Goal: Task Accomplishment & Management: Manage account settings

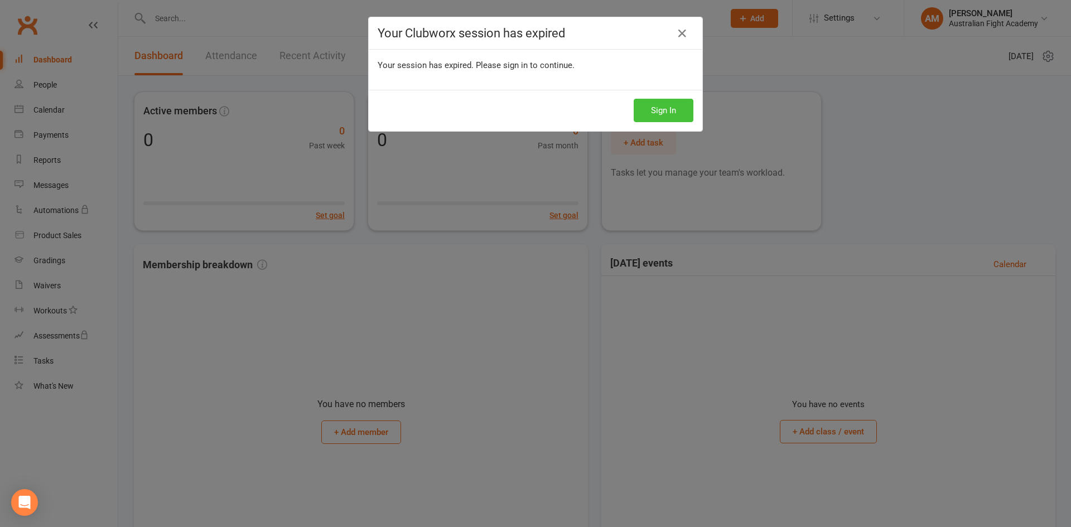
click at [647, 104] on button "Sign In" at bounding box center [664, 110] width 60 height 23
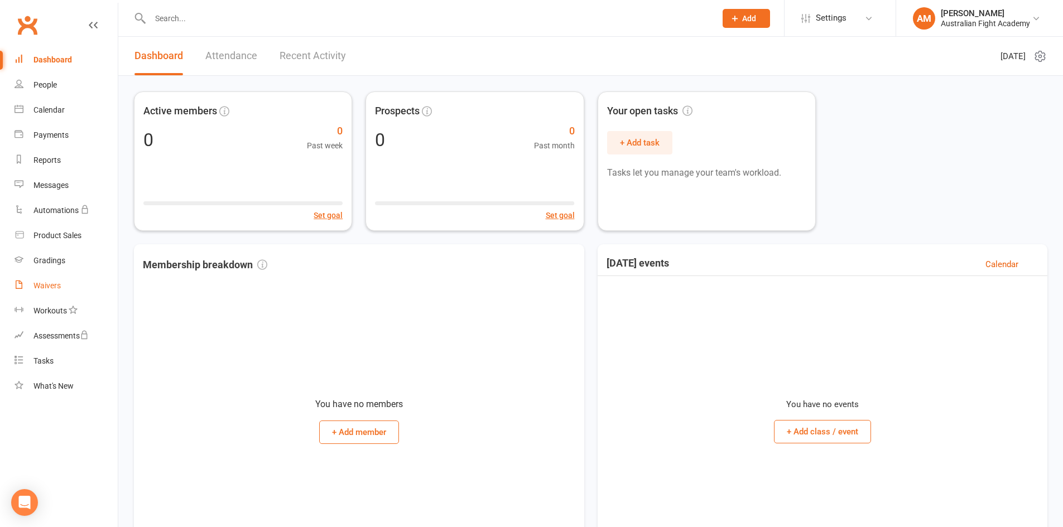
click at [45, 286] on div "Waivers" at bounding box center [46, 285] width 27 height 9
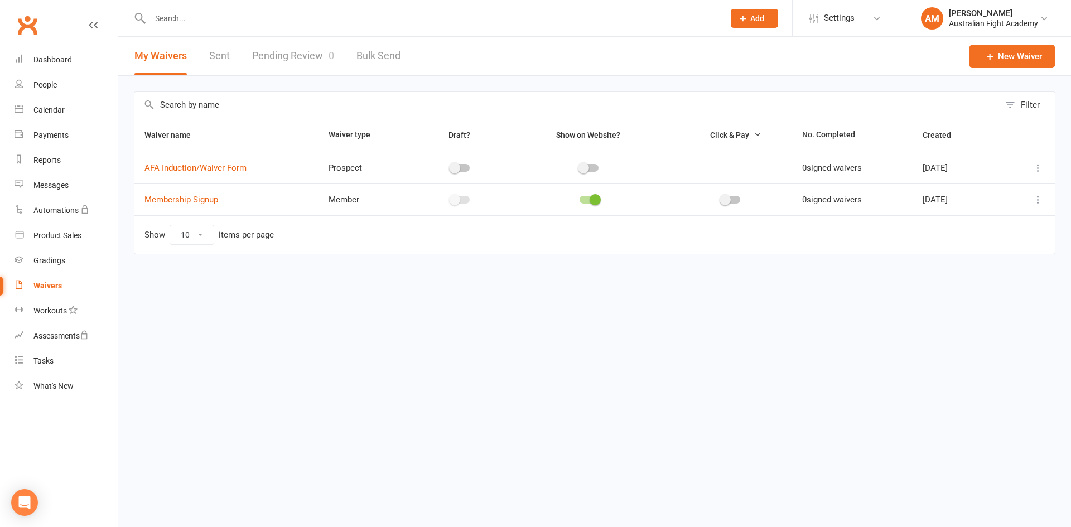
click at [590, 199] on span at bounding box center [595, 199] width 11 height 11
click at [580, 198] on input "checkbox" at bounding box center [580, 198] width 0 height 0
click at [581, 197] on div at bounding box center [589, 200] width 19 height 8
click at [580, 198] on input "checkbox" at bounding box center [580, 198] width 0 height 0
click at [197, 197] on link "Membership Signup" at bounding box center [181, 200] width 74 height 10
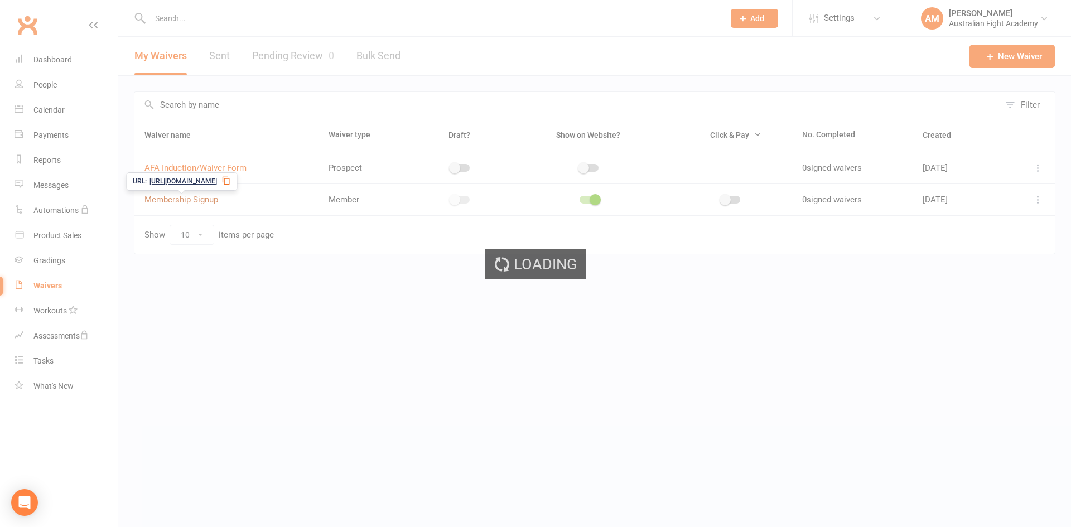
select select "bank_account"
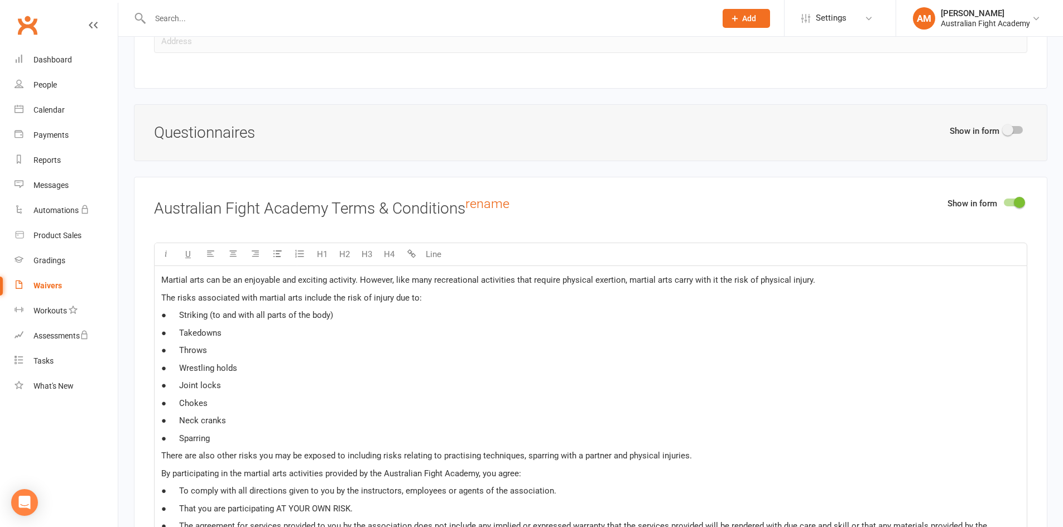
scroll to position [1395, 0]
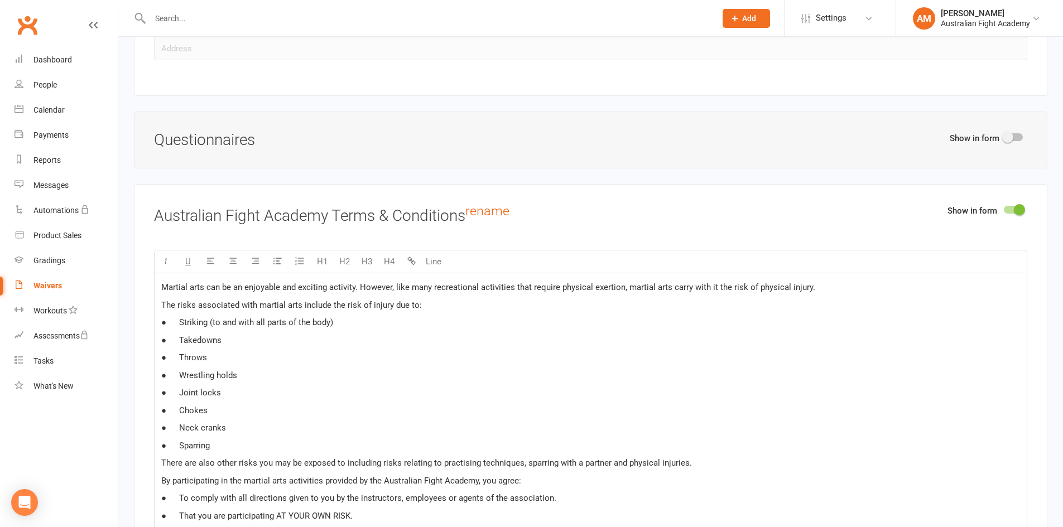
click at [1011, 137] on span at bounding box center [1007, 137] width 11 height 11
click at [1004, 136] on input "checkbox" at bounding box center [1004, 136] width 0 height 0
select select "do_not_copy_answers"
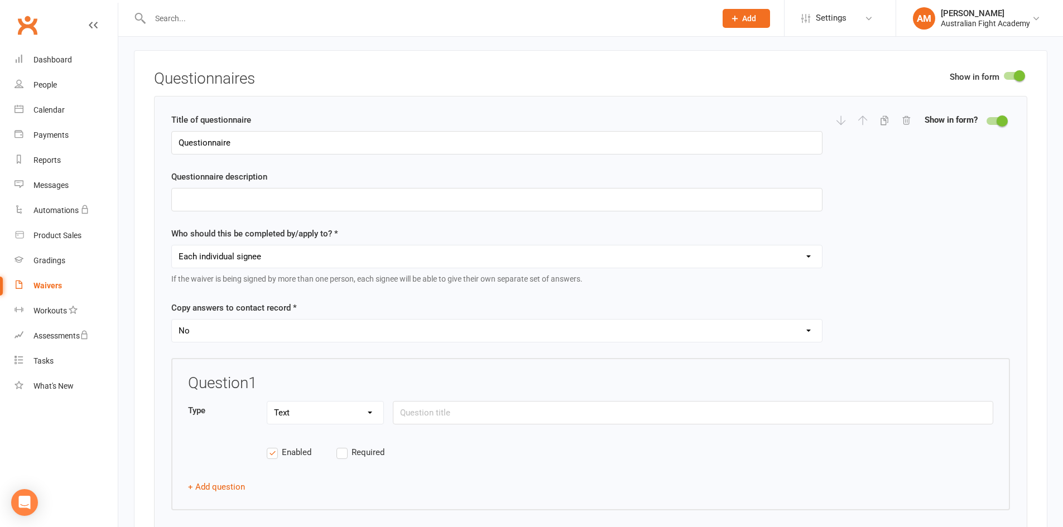
scroll to position [1451, 0]
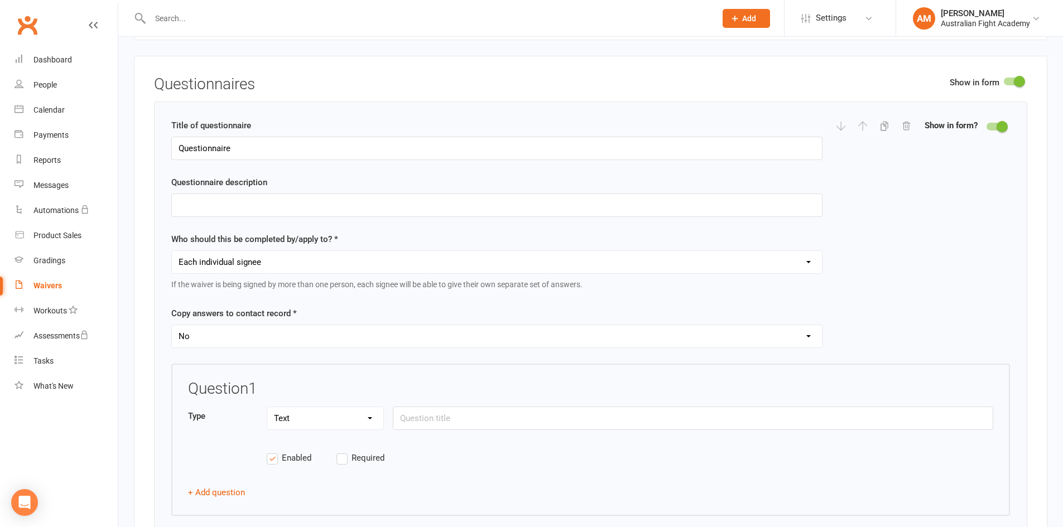
click at [996, 127] on div at bounding box center [995, 127] width 19 height 8
click at [986, 125] on input "checkbox" at bounding box center [986, 125] width 0 height 0
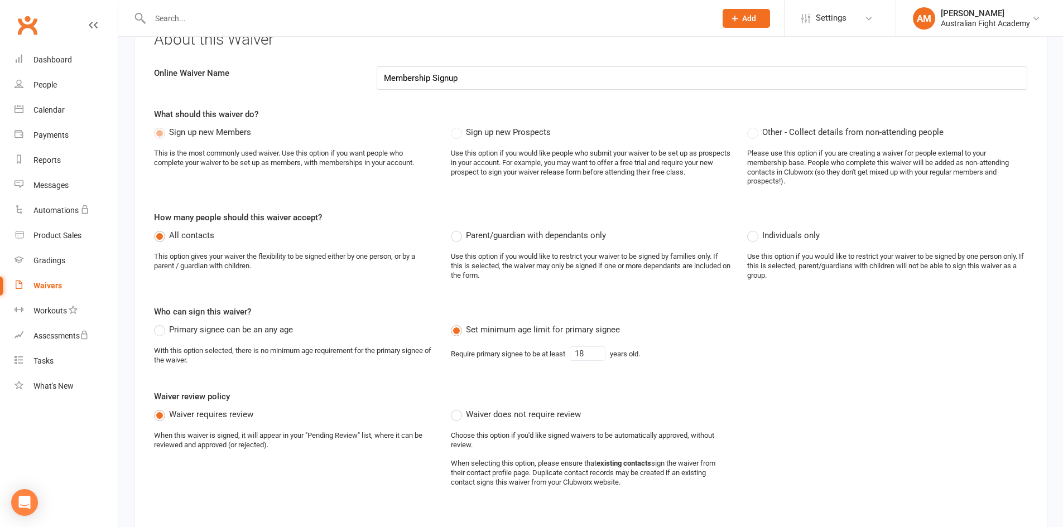
scroll to position [68, 0]
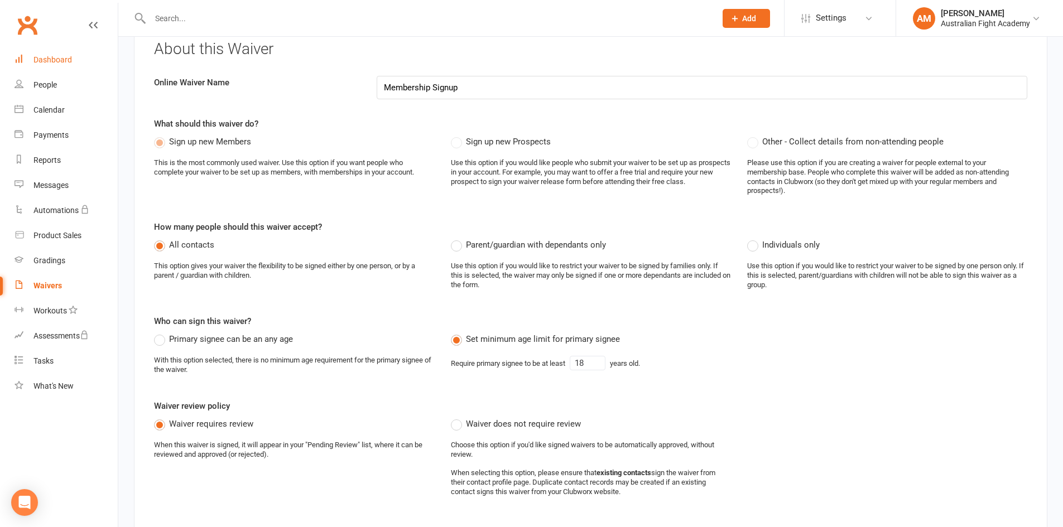
click at [64, 59] on div "Dashboard" at bounding box center [52, 59] width 38 height 9
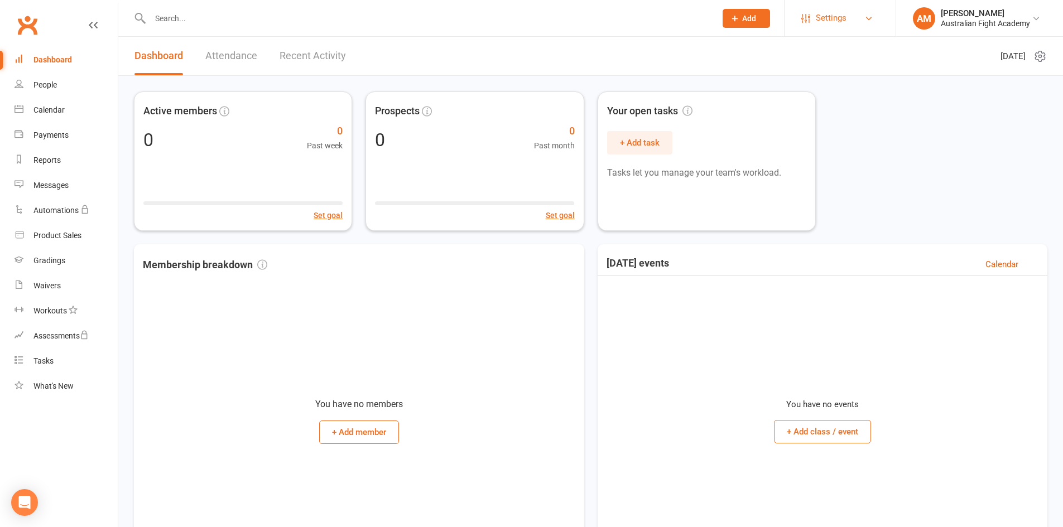
click at [836, 7] on span "Settings" at bounding box center [831, 18] width 31 height 25
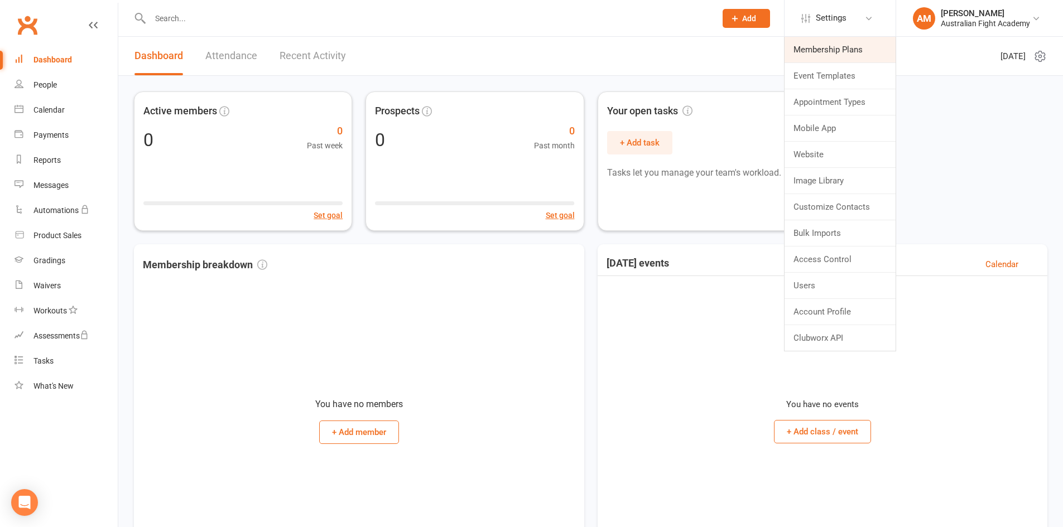
click at [849, 57] on link "Membership Plans" at bounding box center [839, 50] width 111 height 26
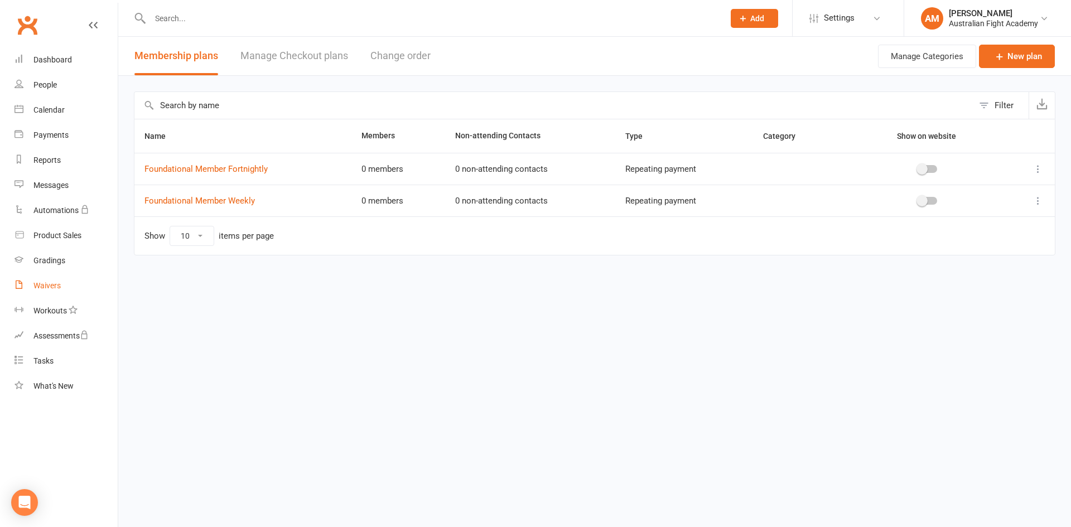
click at [50, 286] on div "Waivers" at bounding box center [46, 285] width 27 height 9
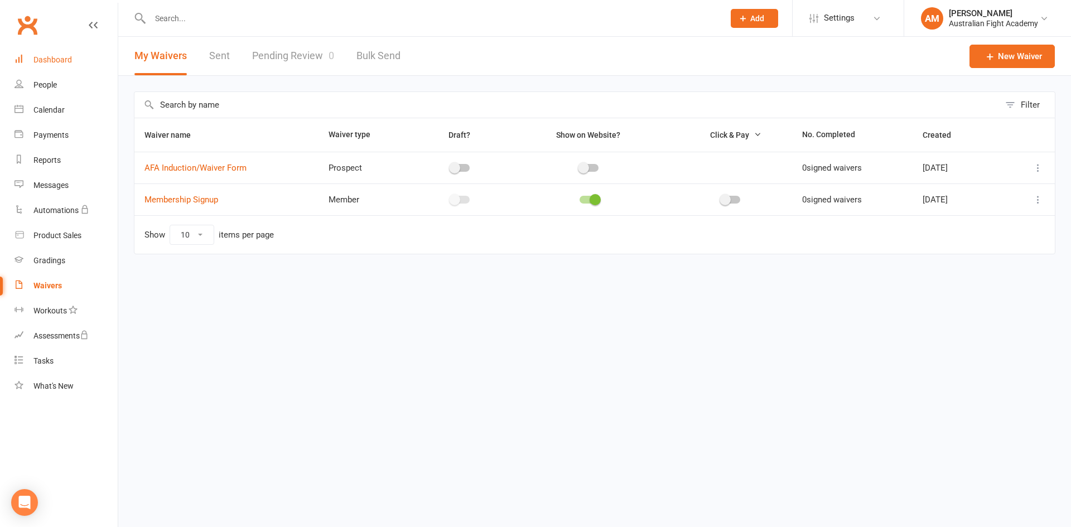
click at [60, 65] on link "Dashboard" at bounding box center [66, 59] width 103 height 25
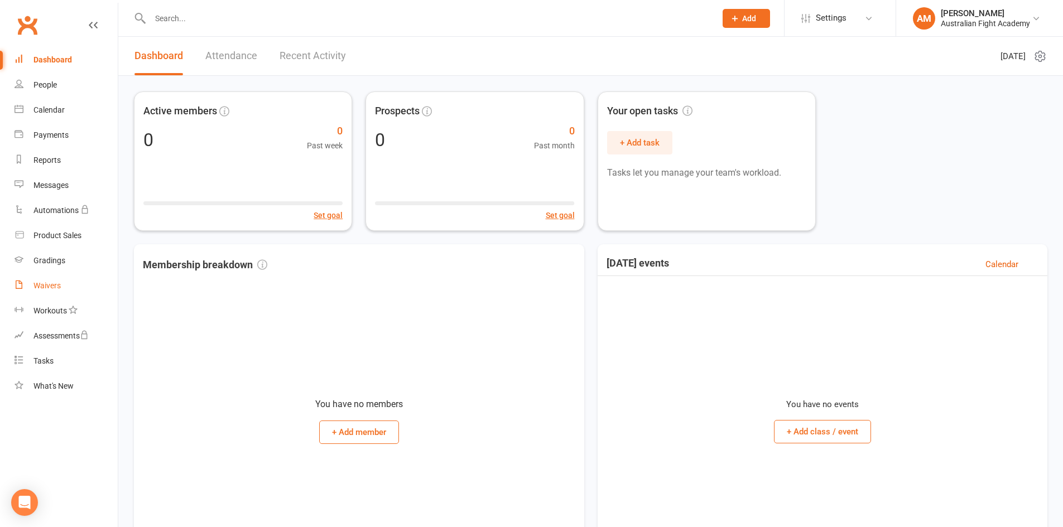
click at [64, 283] on link "Waivers" at bounding box center [66, 285] width 103 height 25
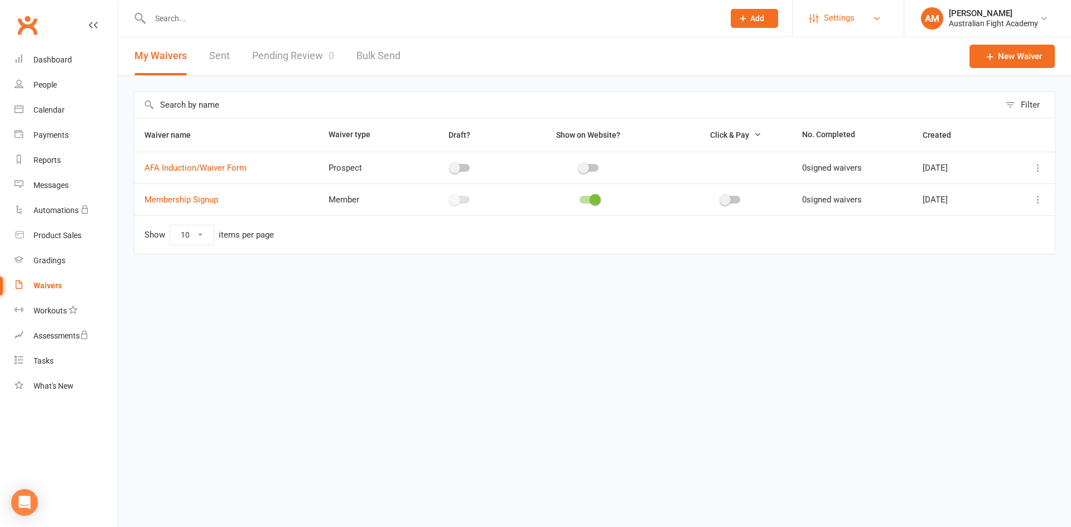
click at [870, 21] on link "Settings" at bounding box center [849, 18] width 78 height 25
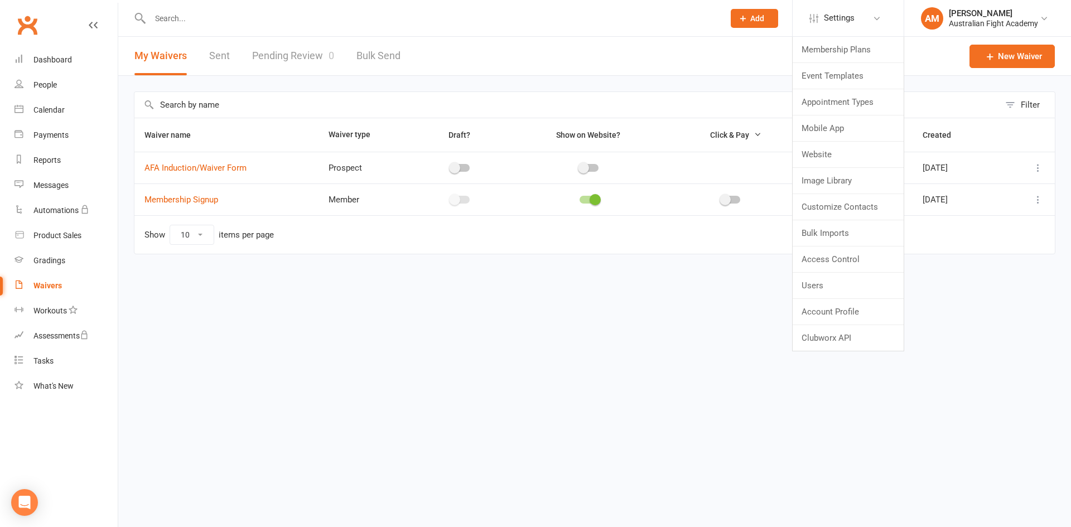
click at [489, 83] on div "Filter Waiver name Waiver type Draft? Show on Website? Click & Pay No. Complete…" at bounding box center [594, 181] width 953 height 210
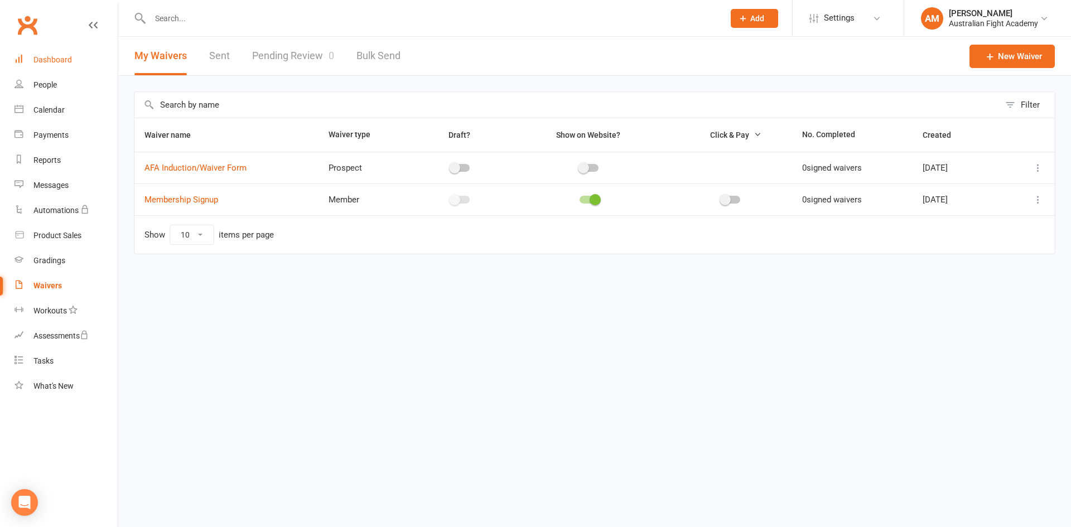
click at [45, 60] on div "Dashboard" at bounding box center [52, 59] width 38 height 9
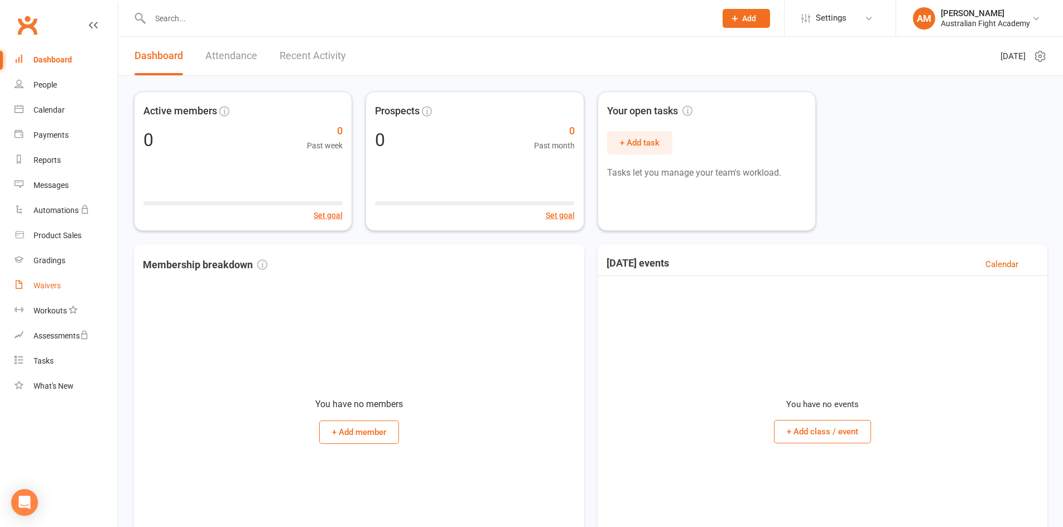
click at [52, 287] on div "Waivers" at bounding box center [46, 285] width 27 height 9
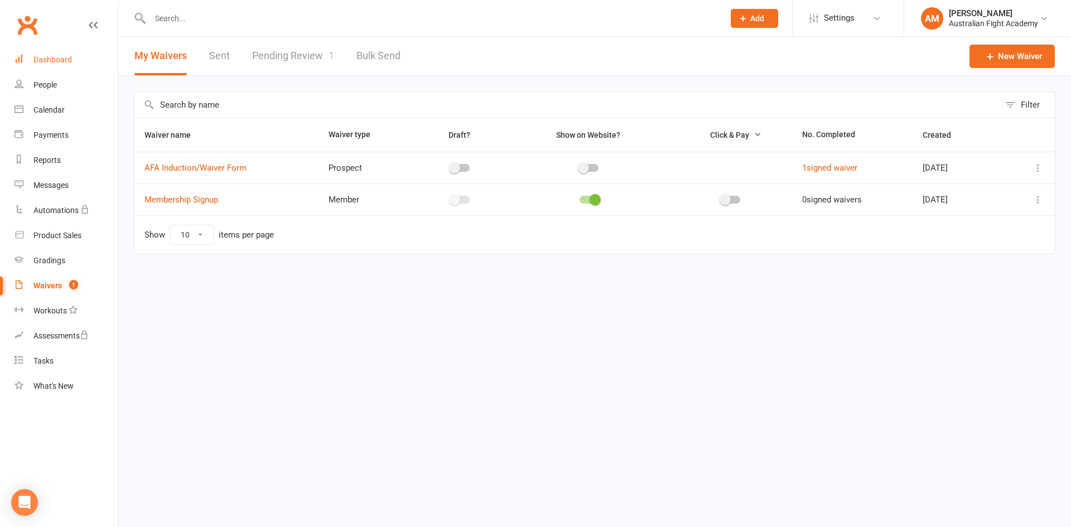
click at [51, 58] on div "Dashboard" at bounding box center [52, 59] width 38 height 9
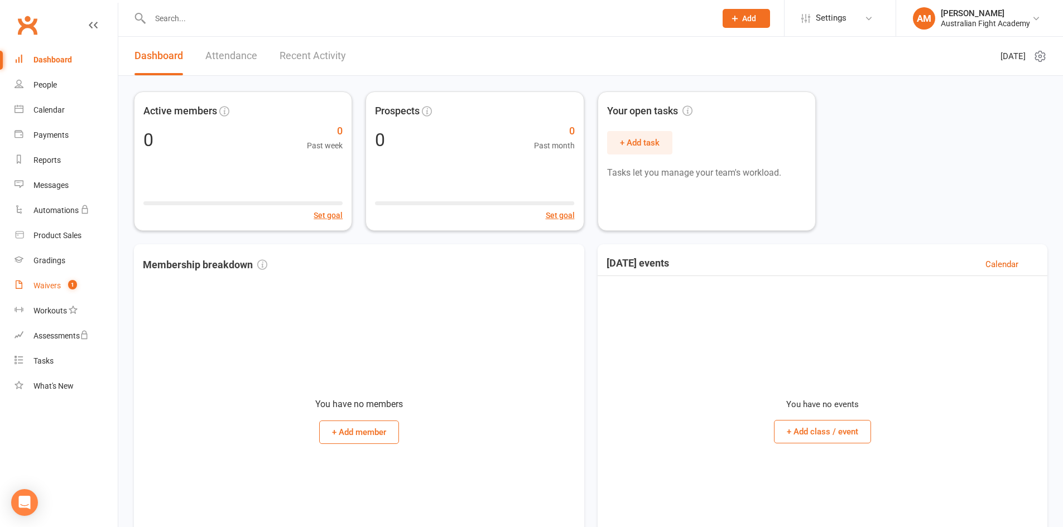
click at [49, 285] on div "Waivers" at bounding box center [46, 285] width 27 height 9
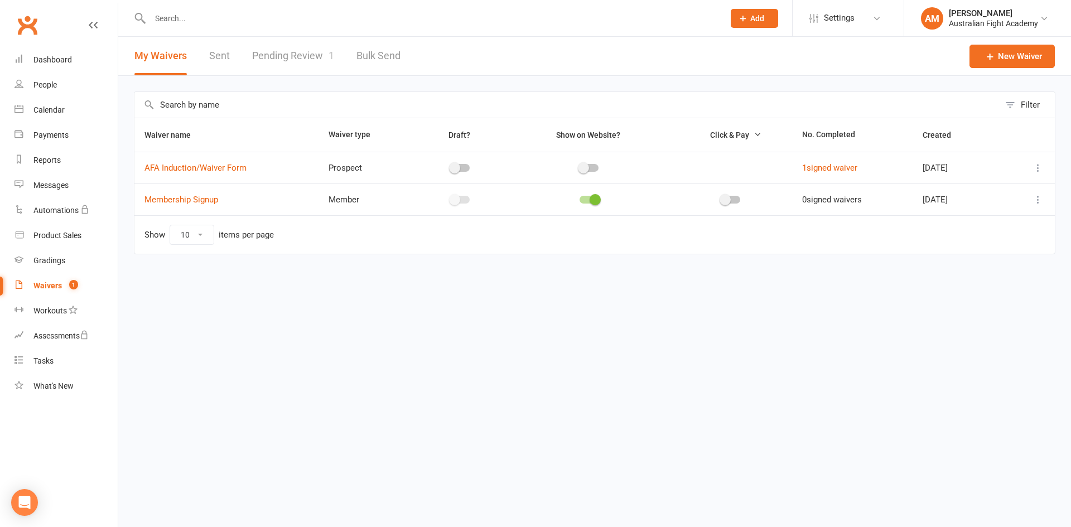
click at [1040, 166] on icon at bounding box center [1038, 167] width 11 height 11
click at [1024, 189] on link "Edit waiver" at bounding box center [978, 190] width 131 height 22
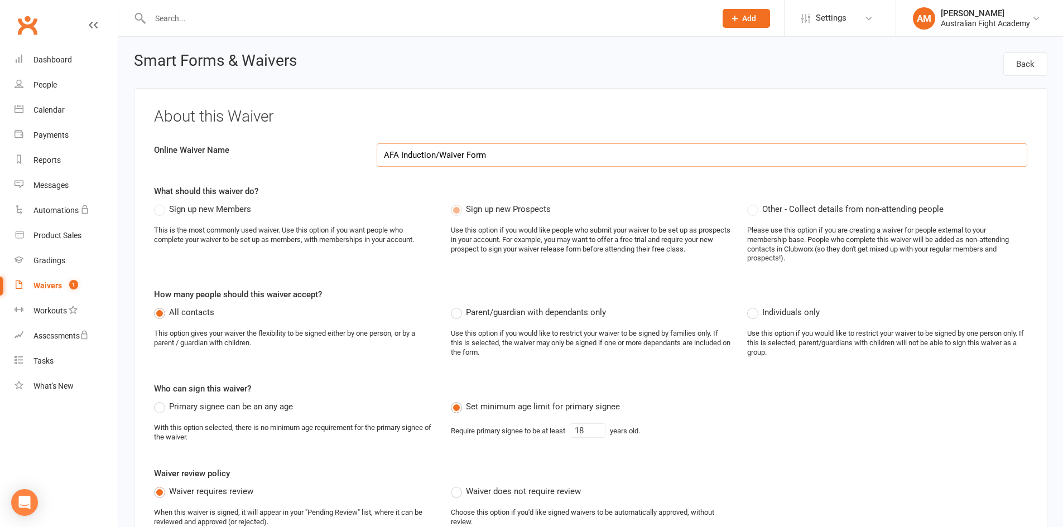
select select "applies_to_attending_signees"
select select "select"
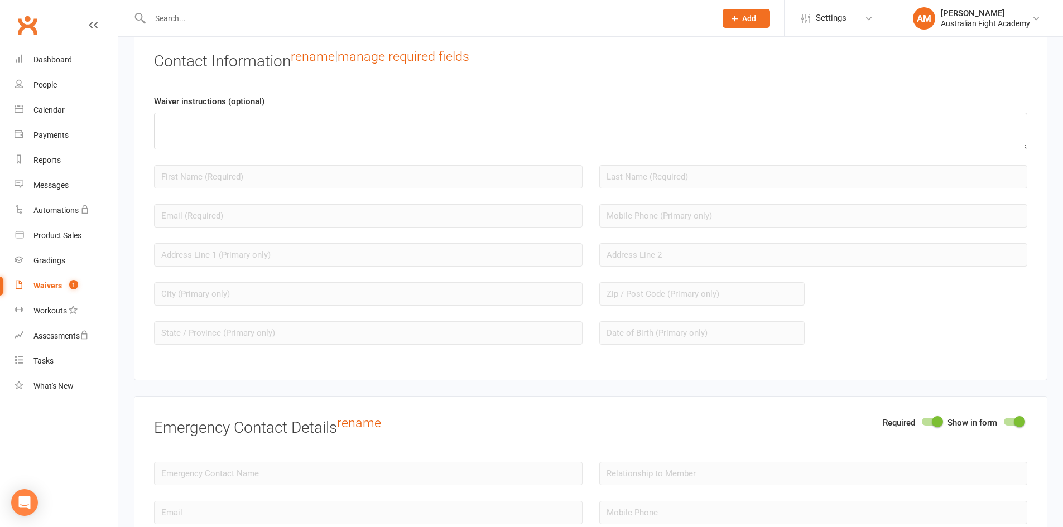
scroll to position [893, 0]
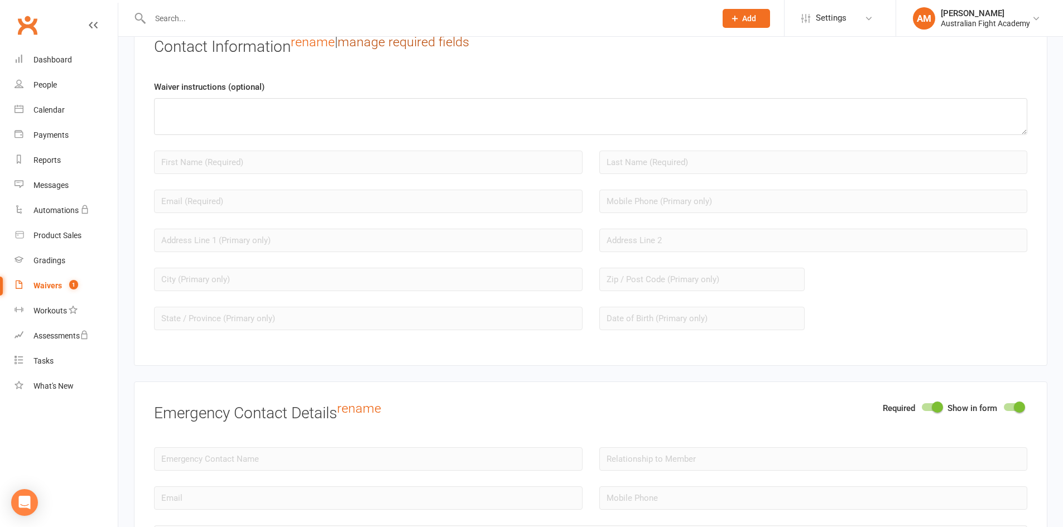
click at [456, 38] on link "manage required fields" at bounding box center [404, 42] width 132 height 16
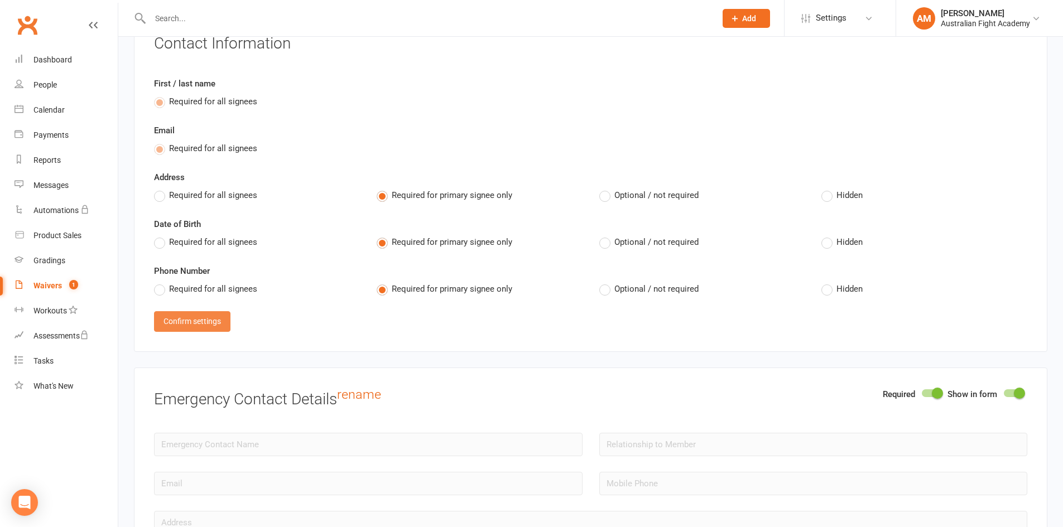
click at [224, 321] on button "Confirm settings" at bounding box center [192, 321] width 76 height 20
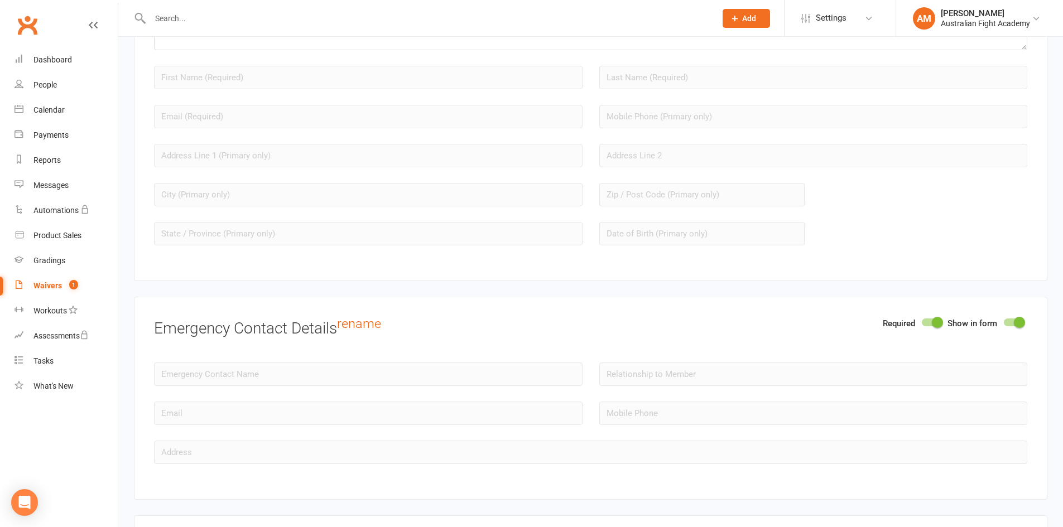
scroll to position [1060, 0]
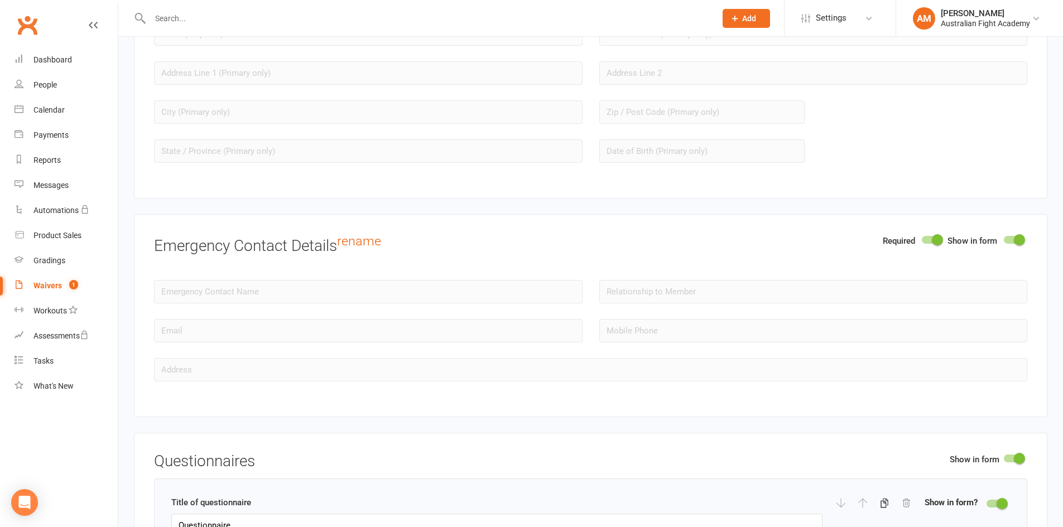
click at [941, 240] on span at bounding box center [937, 239] width 11 height 11
click at [922, 238] on input "checkbox" at bounding box center [922, 238] width 0 height 0
click at [935, 239] on div at bounding box center [931, 240] width 19 height 8
click at [922, 238] on input "checkbox" at bounding box center [922, 238] width 0 height 0
click at [1019, 244] on span at bounding box center [1019, 239] width 11 height 11
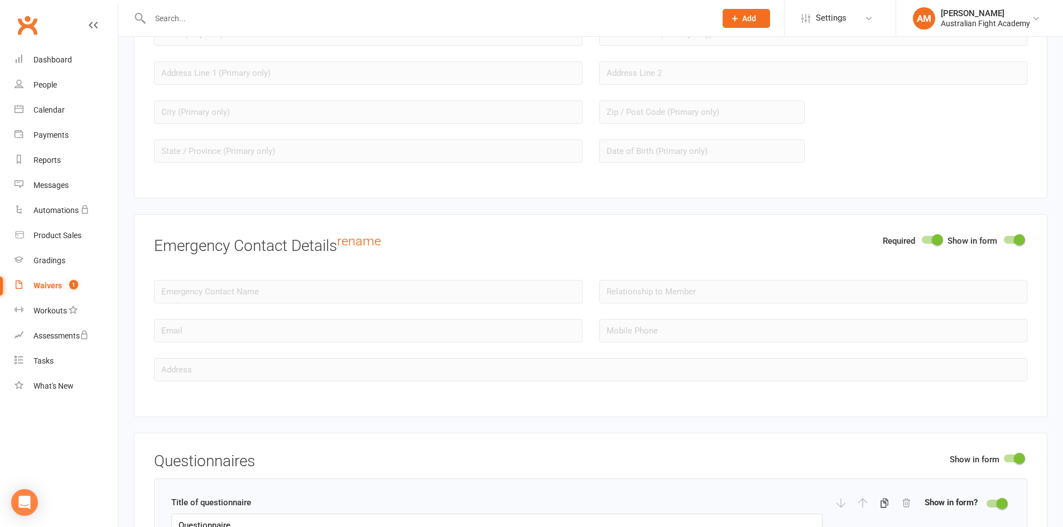
click at [1004, 238] on input "checkbox" at bounding box center [1004, 238] width 0 height 0
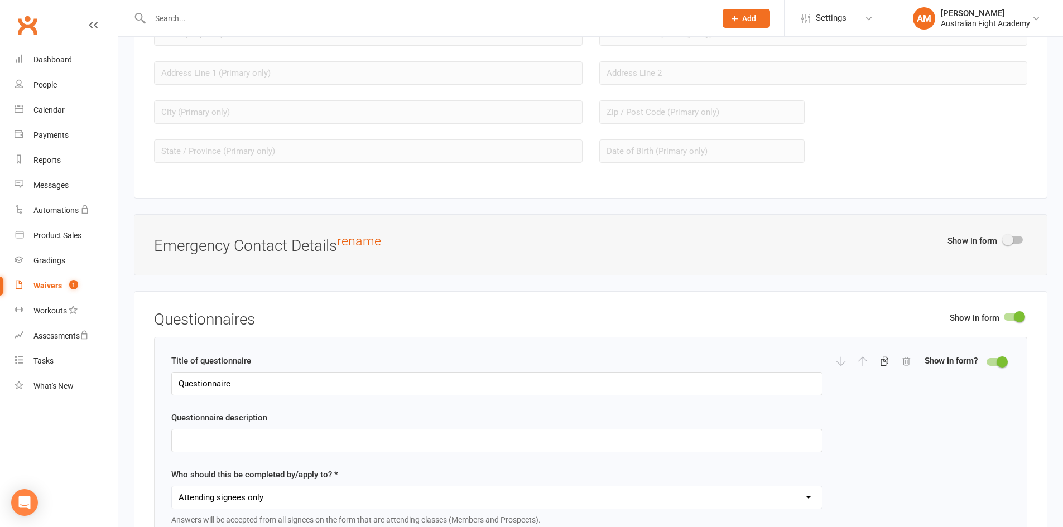
click at [1015, 240] on div at bounding box center [1013, 240] width 19 height 8
click at [1004, 238] on input "checkbox" at bounding box center [1004, 238] width 0 height 0
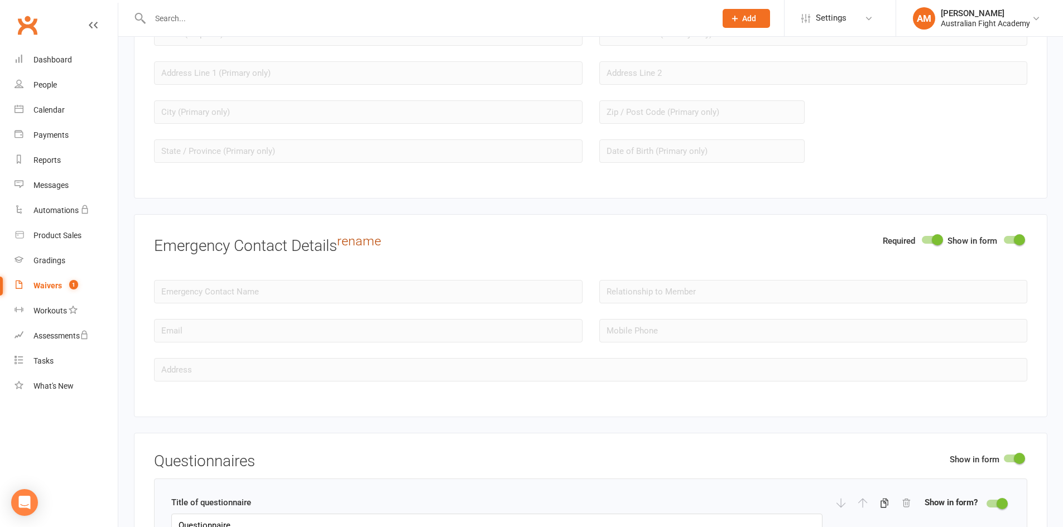
click at [372, 236] on link "rename" at bounding box center [359, 241] width 44 height 16
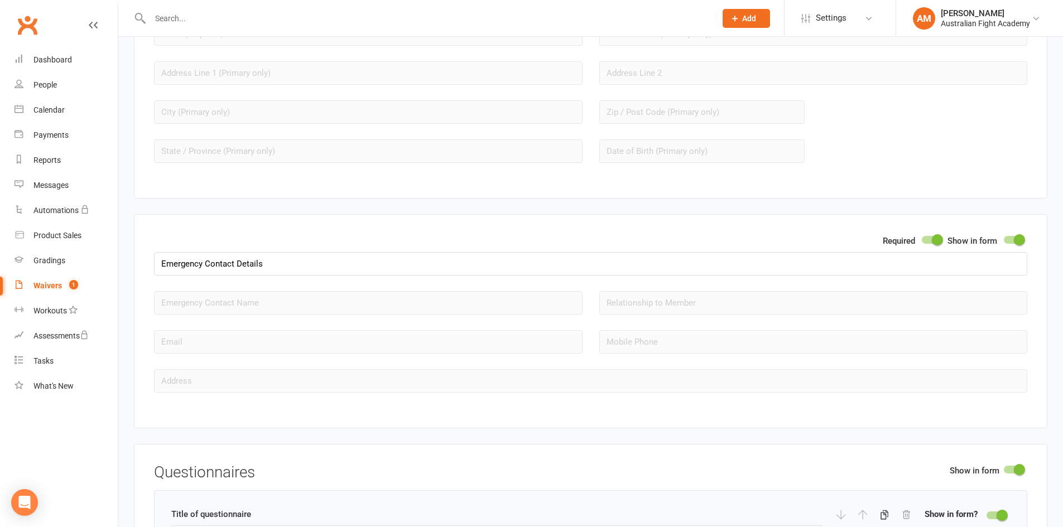
click at [271, 239] on div "Required Show in form Emergency Contact Details" at bounding box center [590, 254] width 873 height 41
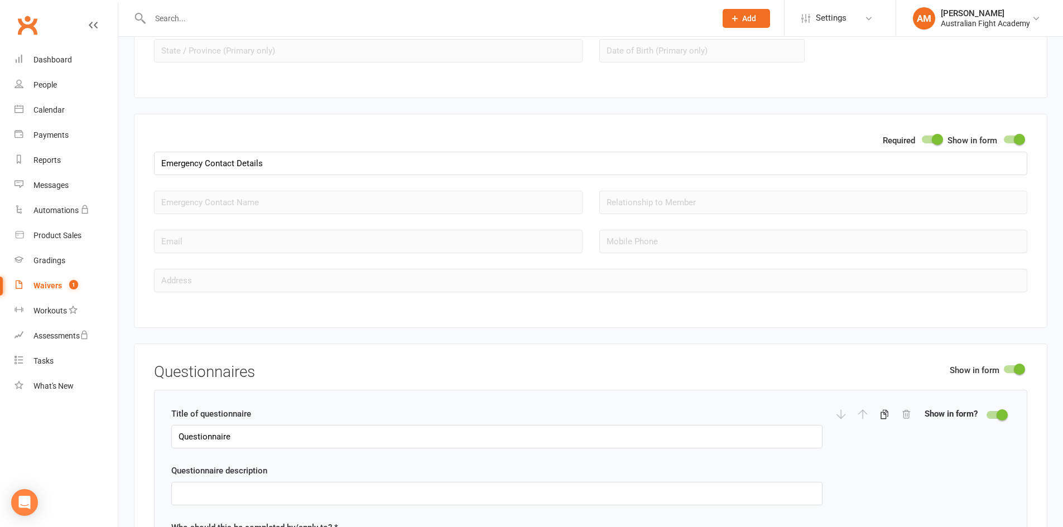
scroll to position [1172, 0]
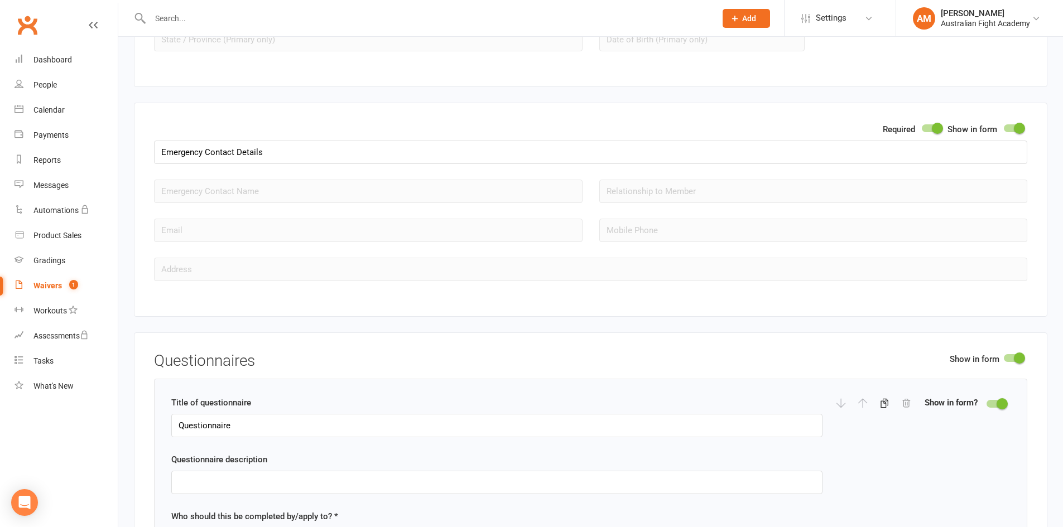
click at [247, 290] on div "Required Show in form Emergency Contact Details" at bounding box center [590, 210] width 913 height 214
click at [851, 145] on input "Emergency Contact Details" at bounding box center [590, 152] width 873 height 23
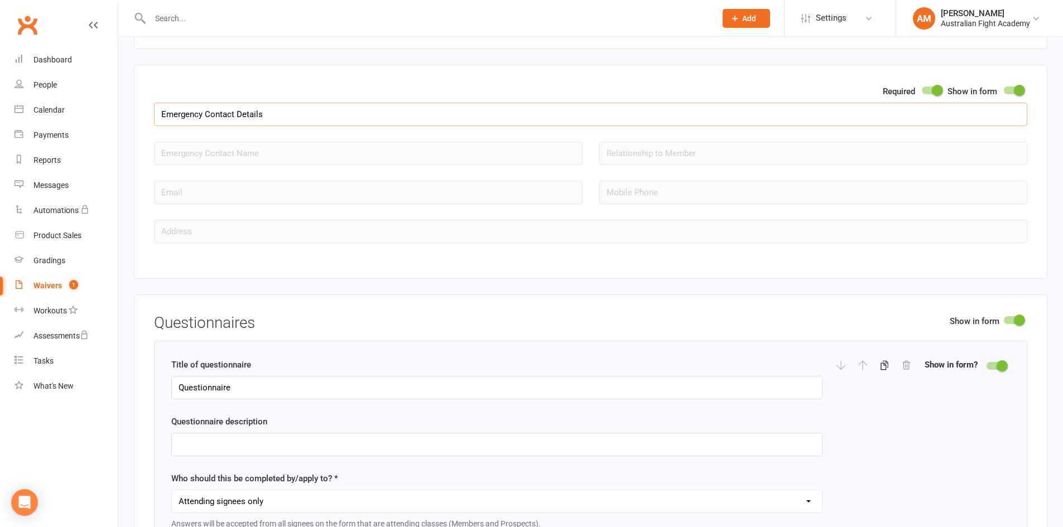
scroll to position [1227, 0]
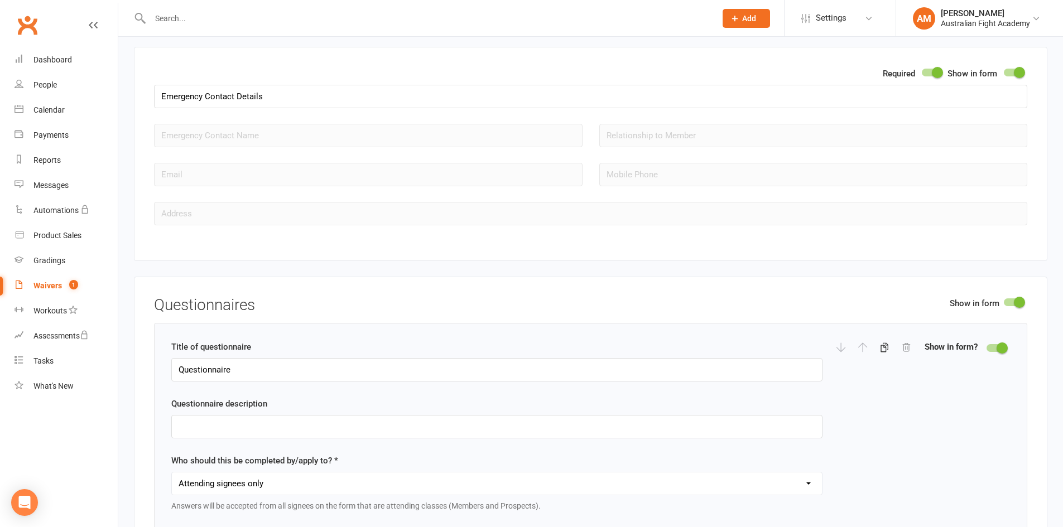
click at [933, 67] on div "Required Show in form" at bounding box center [955, 76] width 144 height 18
click at [939, 72] on span at bounding box center [937, 72] width 11 height 11
click at [922, 71] on input "checkbox" at bounding box center [922, 71] width 0 height 0
drag, startPoint x: 727, startPoint y: 211, endPoint x: 651, endPoint y: 240, distance: 81.2
click at [651, 240] on div "Required Show in form Emergency Contact Details" at bounding box center [590, 154] width 913 height 214
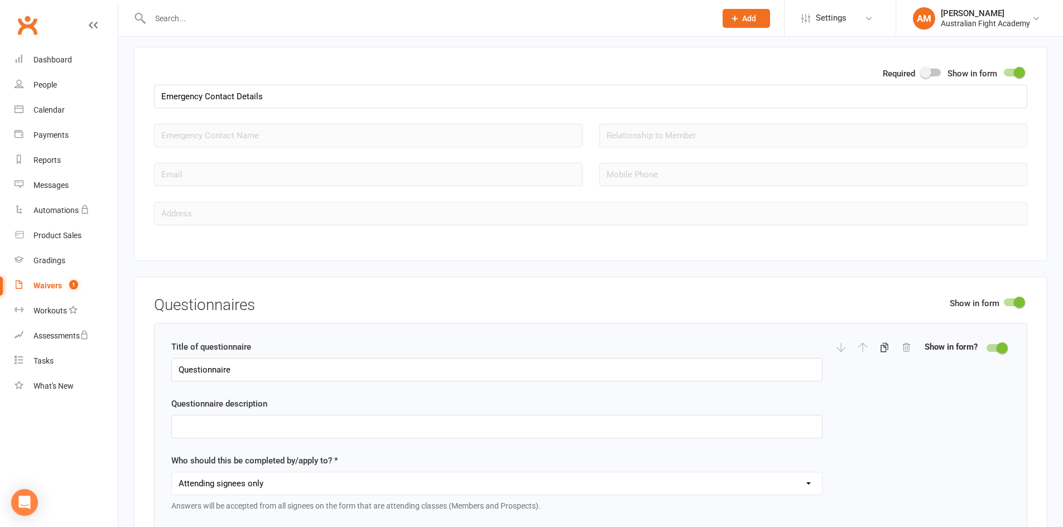
click at [927, 75] on span at bounding box center [925, 72] width 11 height 11
click at [922, 71] on input "checkbox" at bounding box center [922, 71] width 0 height 0
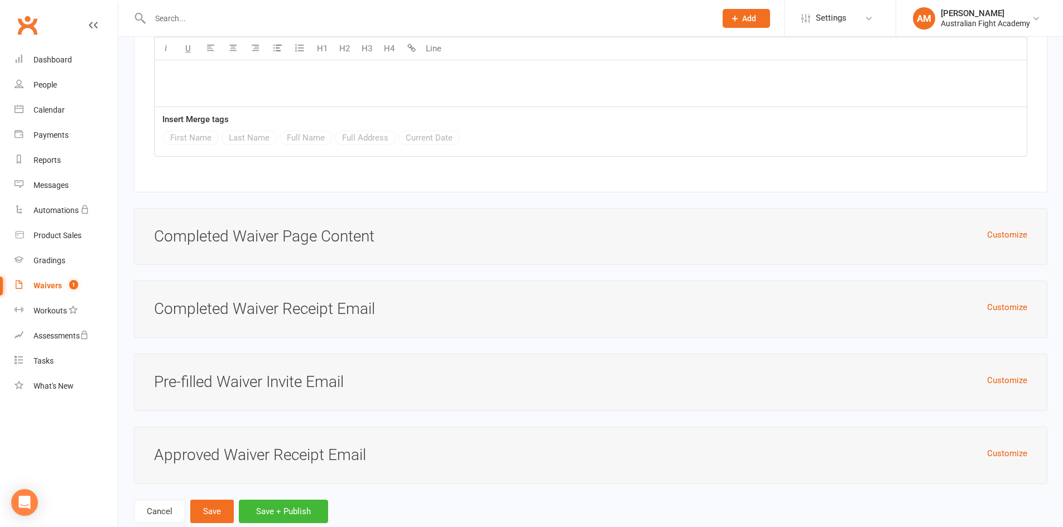
scroll to position [4711, 0]
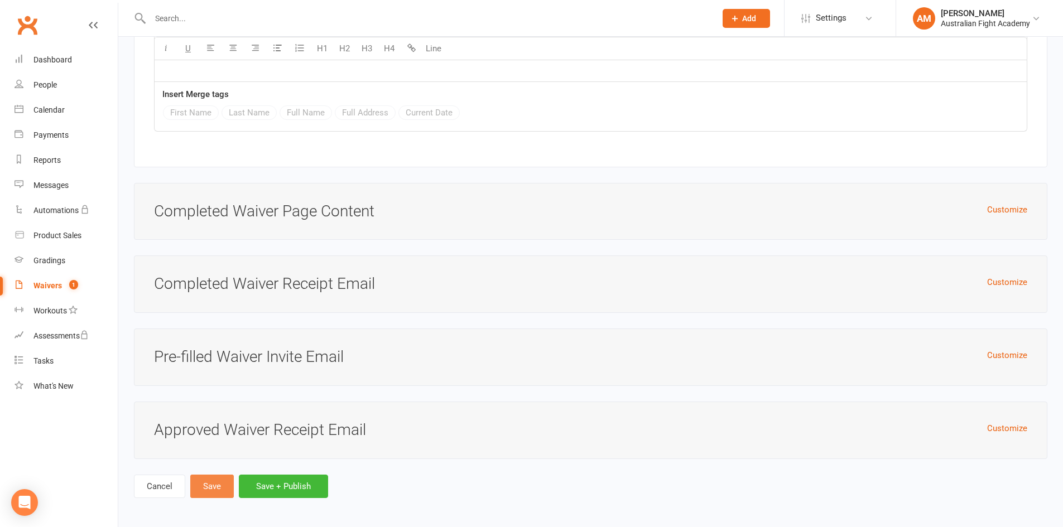
click at [218, 481] on button "Save" at bounding box center [212, 486] width 44 height 23
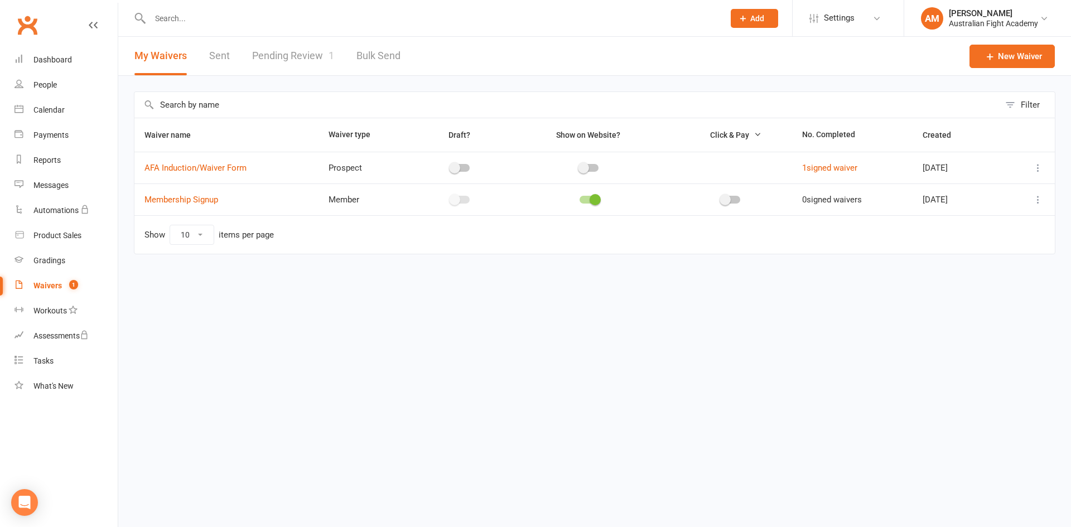
click at [278, 56] on link "Pending Review 1" at bounding box center [293, 56] width 82 height 38
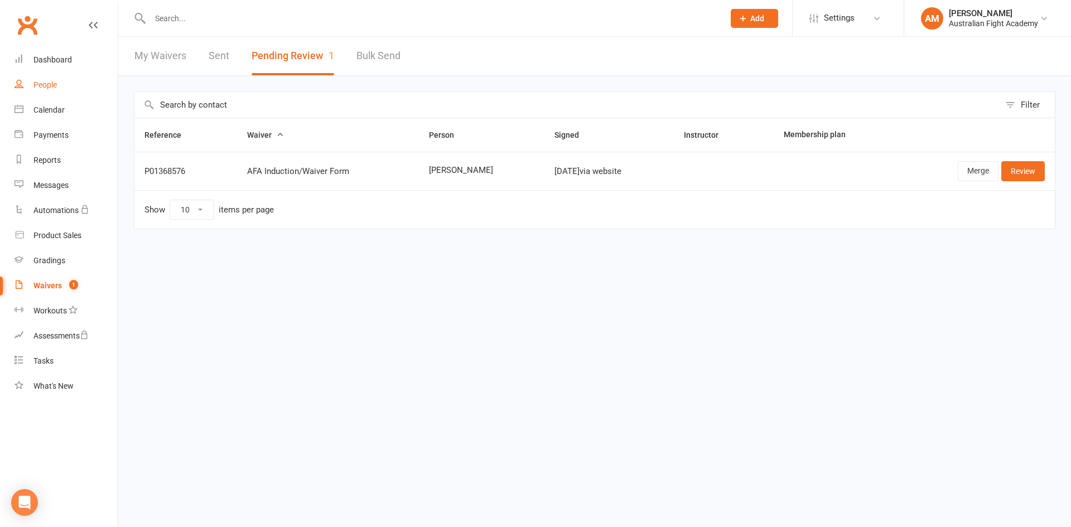
click at [52, 83] on div "People" at bounding box center [44, 84] width 23 height 9
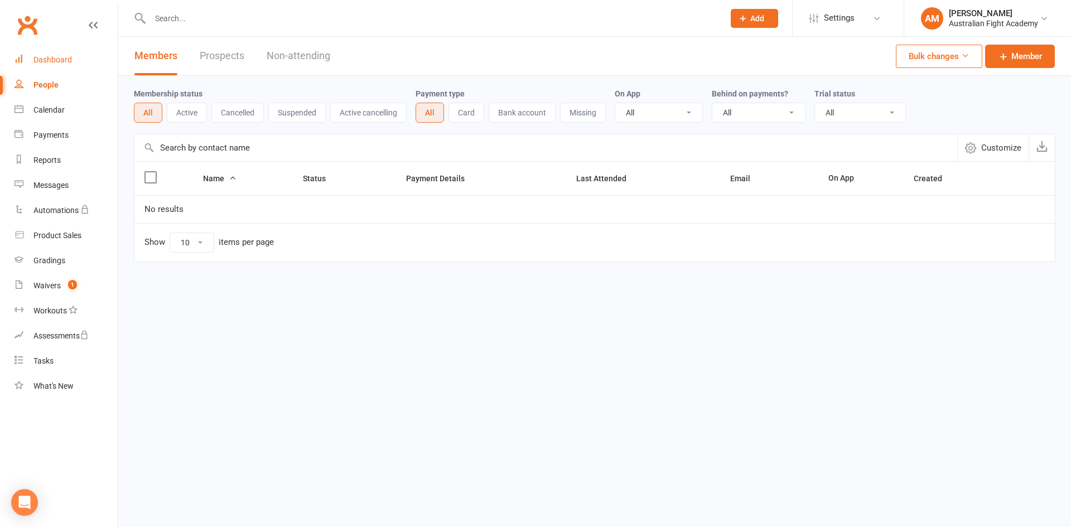
click at [55, 63] on div "Dashboard" at bounding box center [52, 59] width 38 height 9
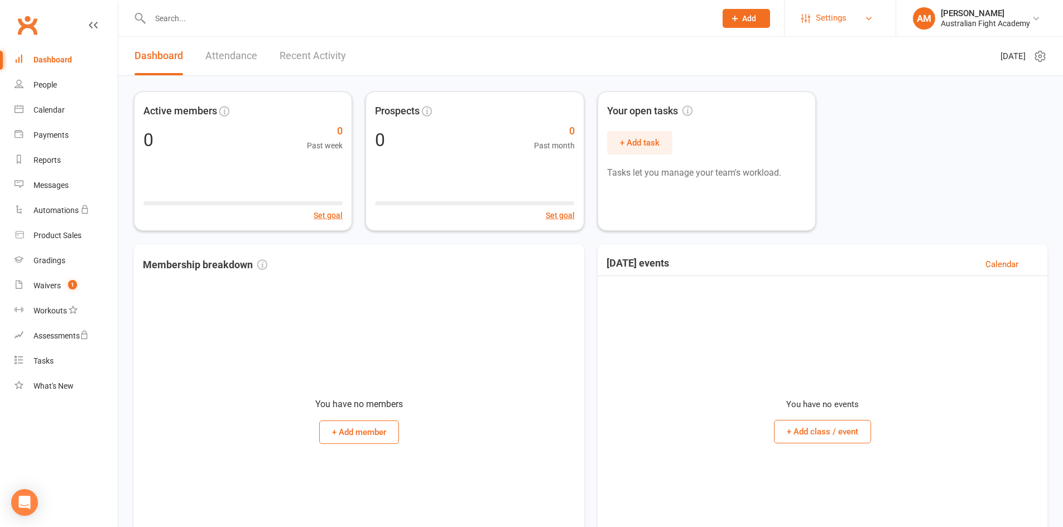
click at [873, 13] on link "Settings" at bounding box center [840, 18] width 78 height 25
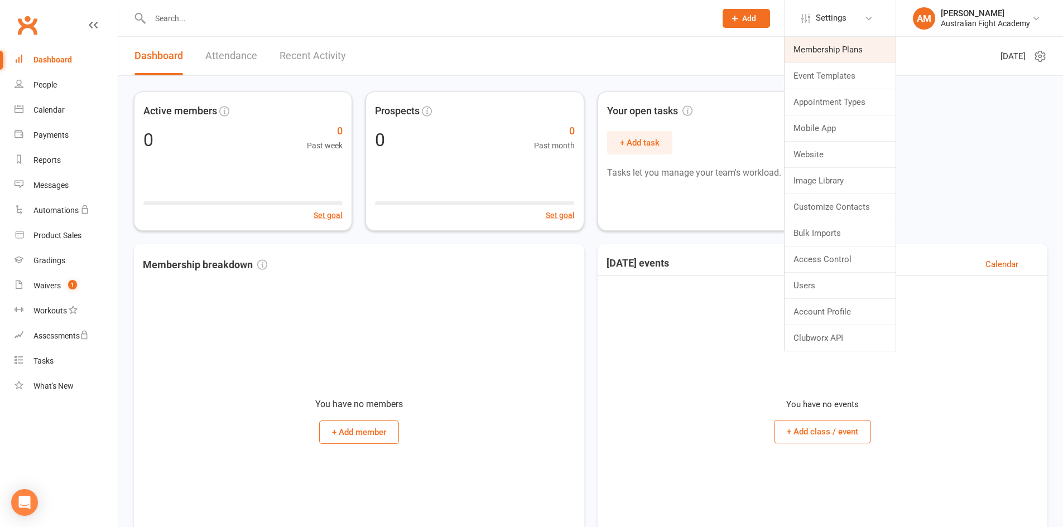
click at [847, 51] on link "Membership Plans" at bounding box center [839, 50] width 111 height 26
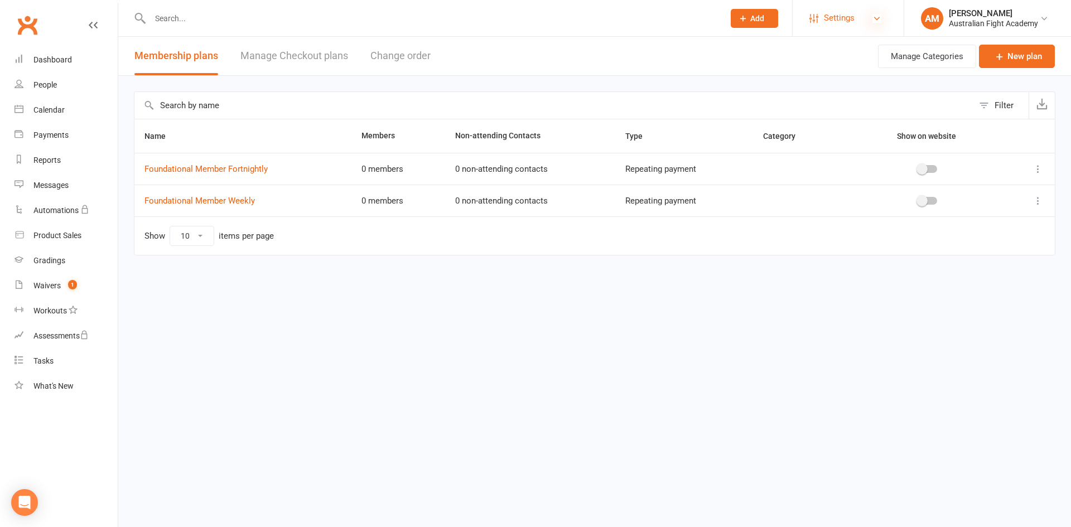
click at [873, 16] on icon at bounding box center [877, 18] width 9 height 9
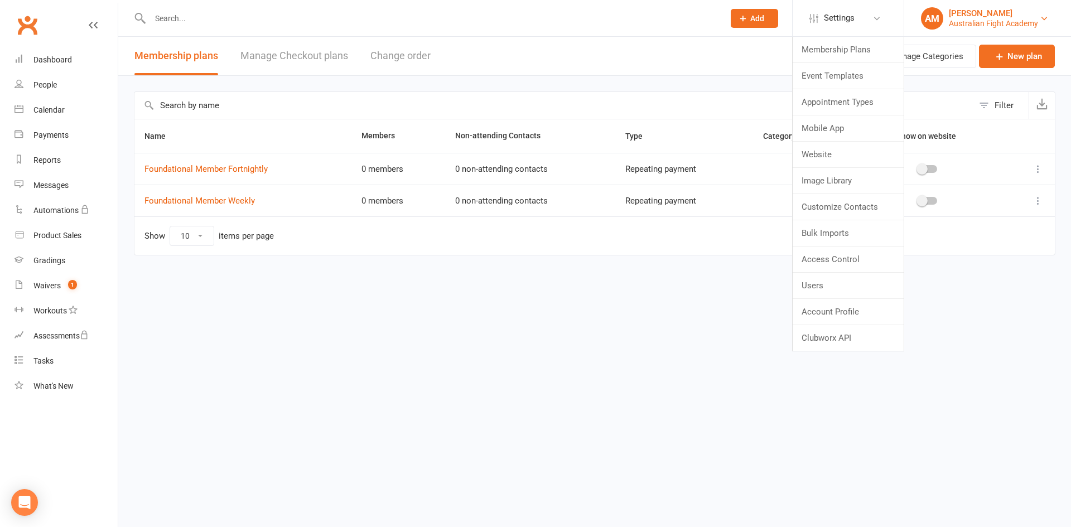
click at [966, 14] on div "[PERSON_NAME]" at bounding box center [993, 13] width 89 height 10
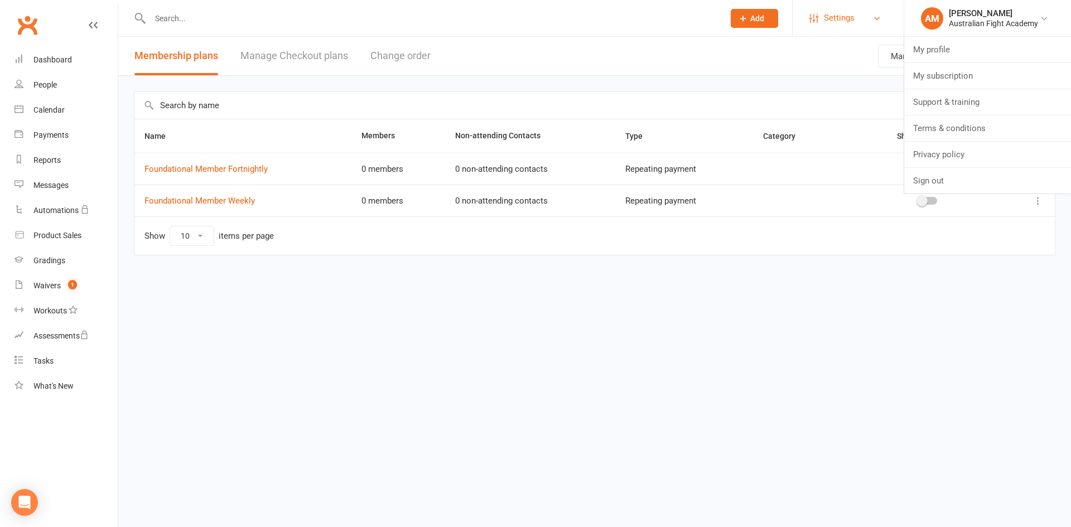
click at [872, 12] on link "Settings" at bounding box center [849, 18] width 78 height 25
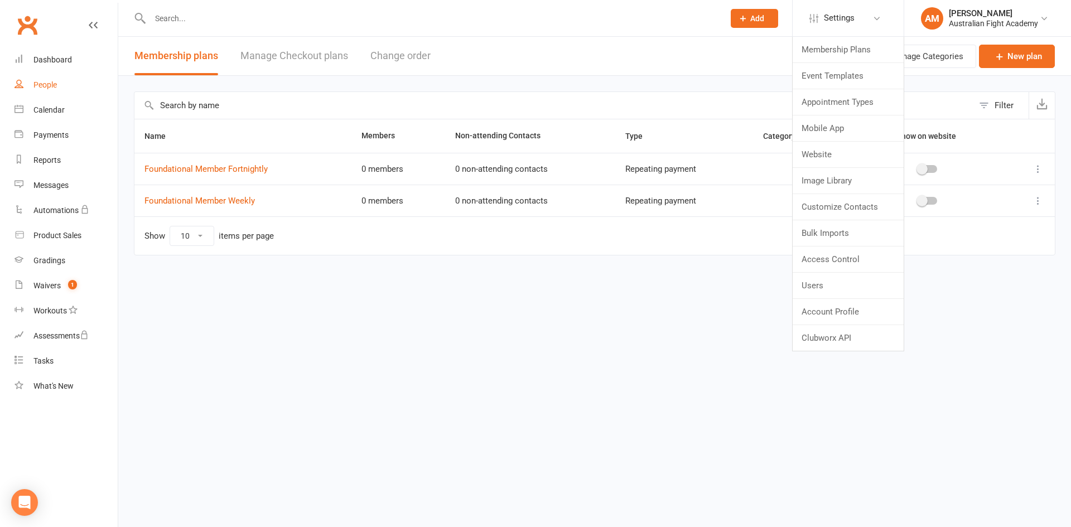
click at [45, 78] on link "People" at bounding box center [66, 85] width 103 height 25
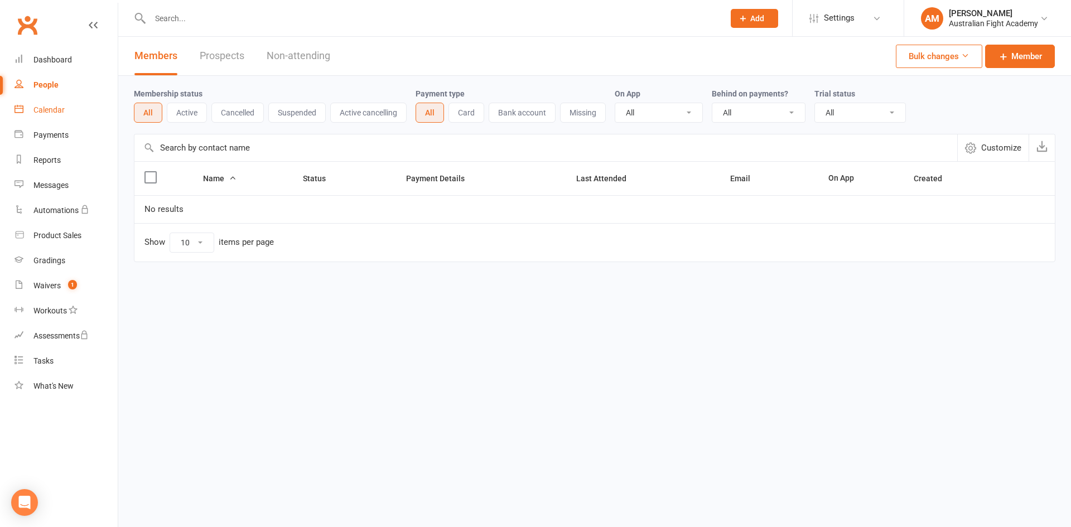
click at [53, 110] on div "Calendar" at bounding box center [48, 109] width 31 height 9
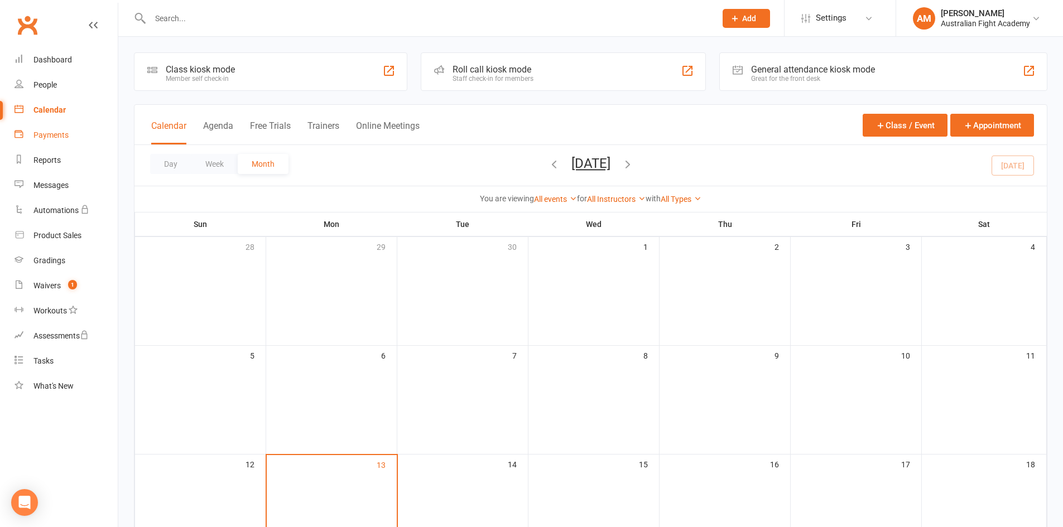
click at [56, 132] on div "Payments" at bounding box center [50, 135] width 35 height 9
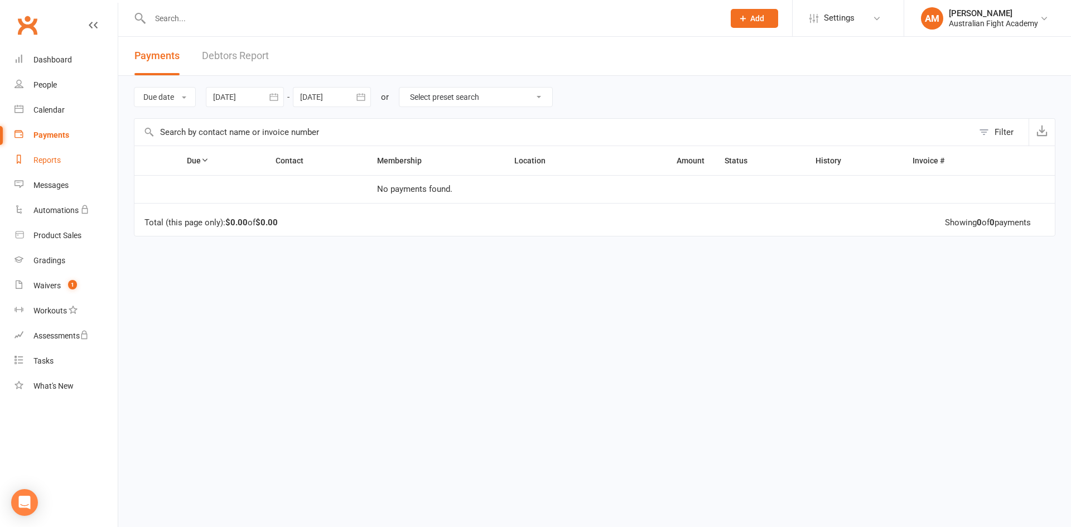
click at [55, 161] on div "Reports" at bounding box center [46, 160] width 27 height 9
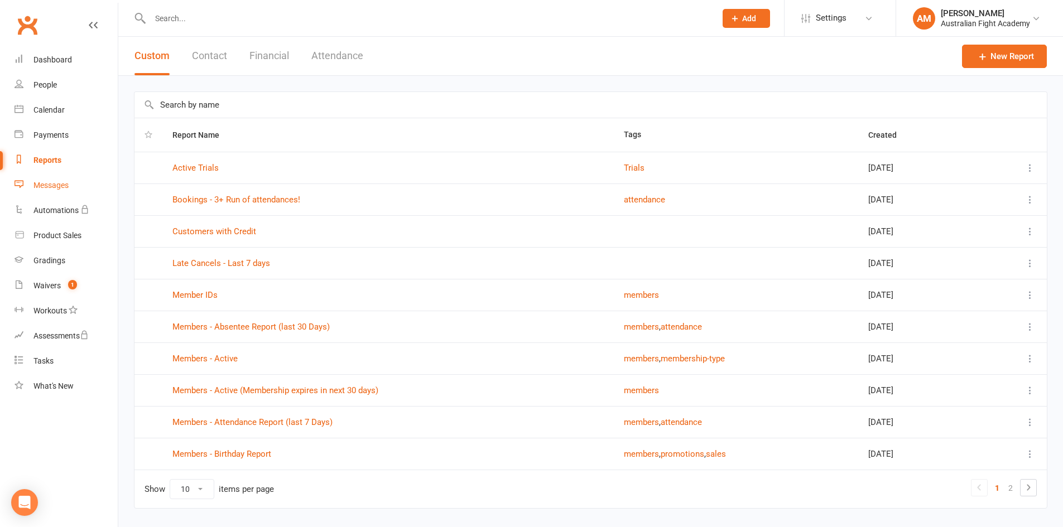
click at [71, 182] on link "Messages" at bounding box center [66, 185] width 103 height 25
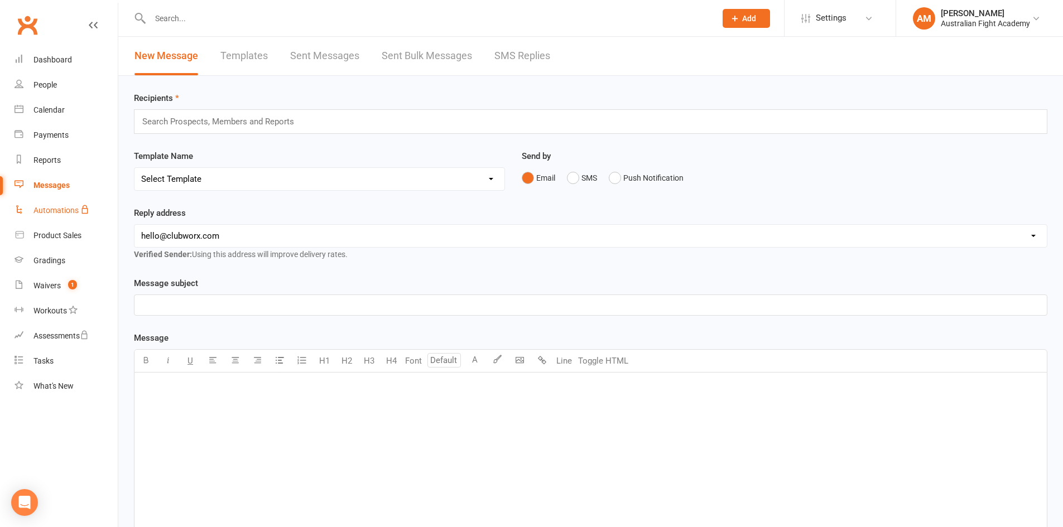
click at [67, 218] on link "Automations" at bounding box center [66, 210] width 103 height 25
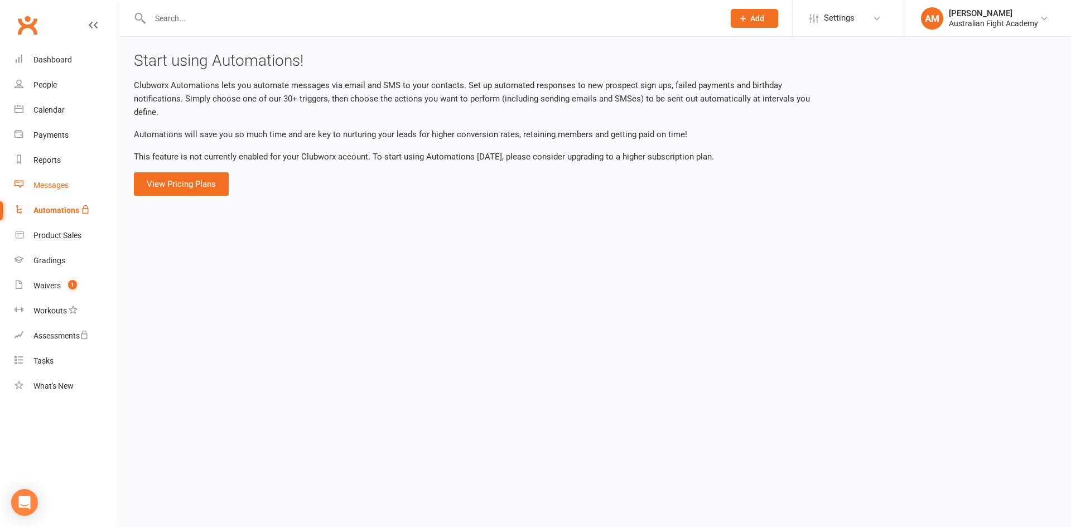
click at [35, 179] on link "Messages" at bounding box center [66, 185] width 103 height 25
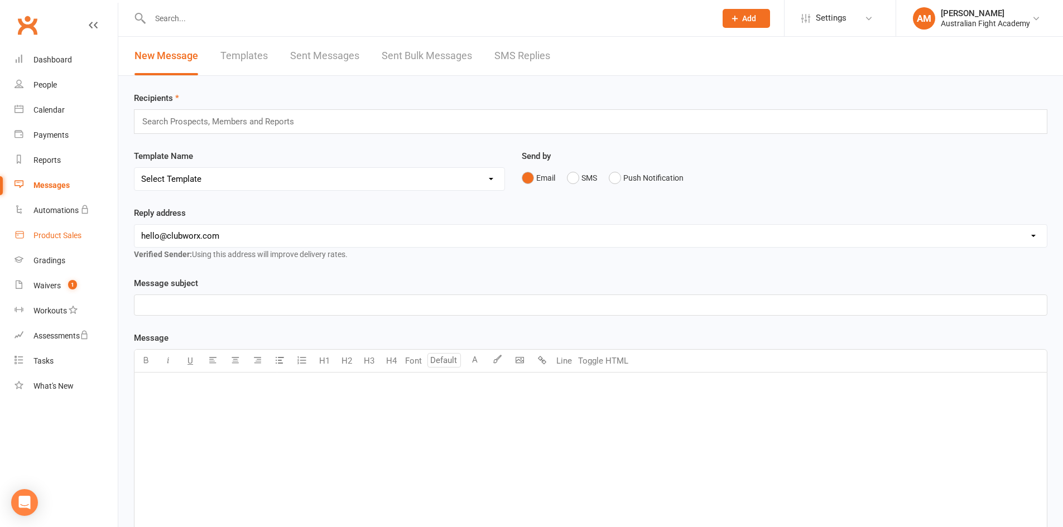
click at [68, 238] on div "Product Sales" at bounding box center [57, 235] width 48 height 9
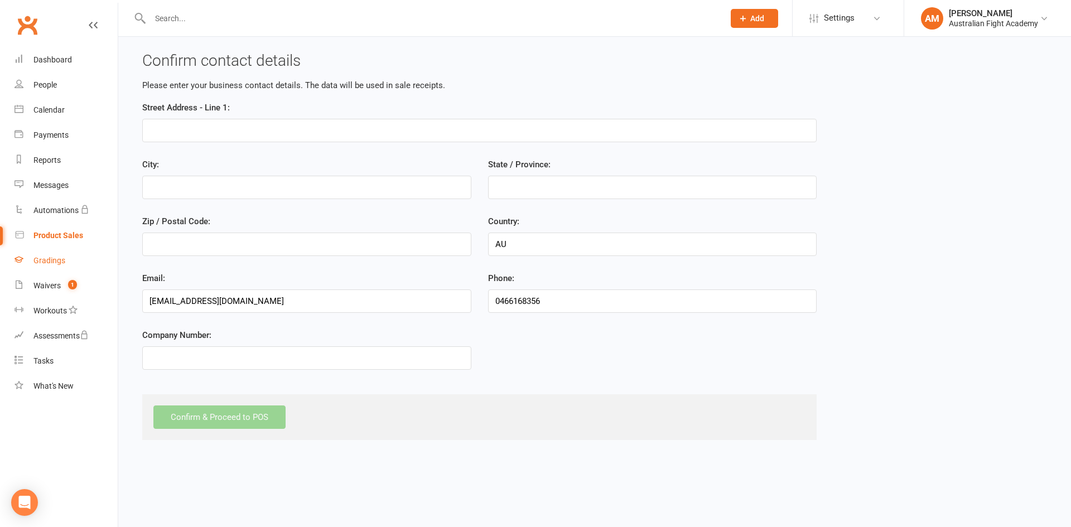
click at [62, 257] on div "Gradings" at bounding box center [49, 260] width 32 height 9
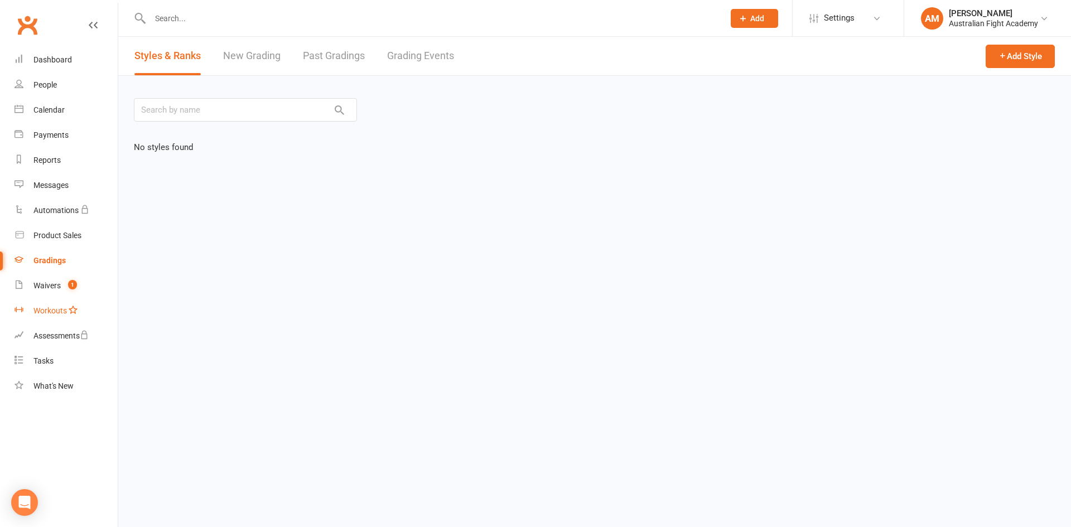
click at [62, 309] on div "Workouts" at bounding box center [49, 310] width 33 height 9
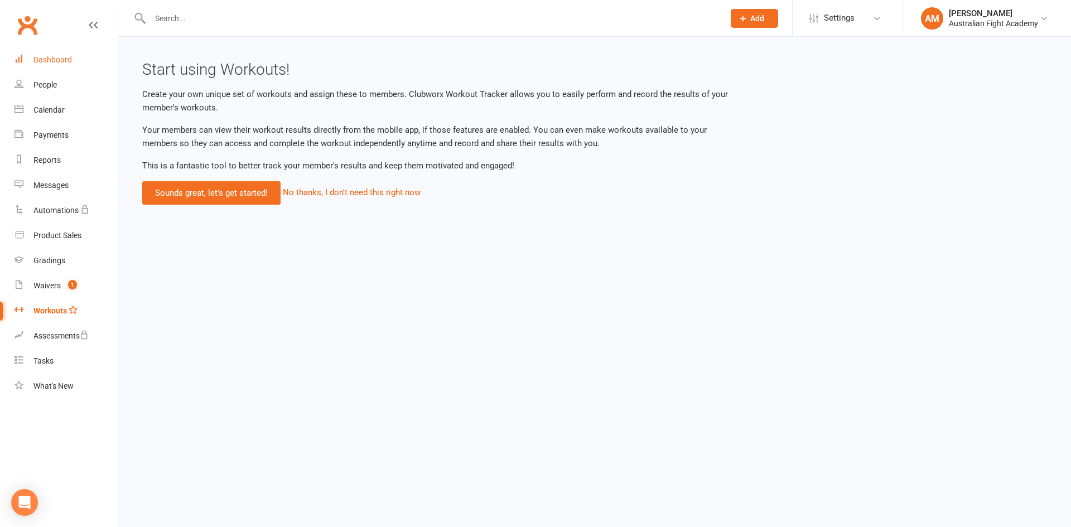
click at [45, 61] on div "Dashboard" at bounding box center [52, 59] width 38 height 9
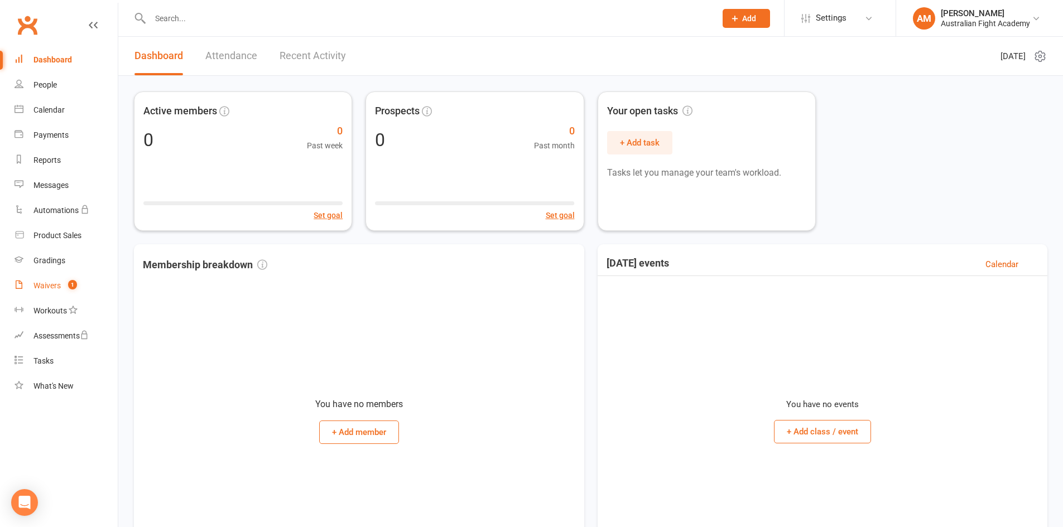
click at [60, 290] on link "Waivers 1" at bounding box center [66, 285] width 103 height 25
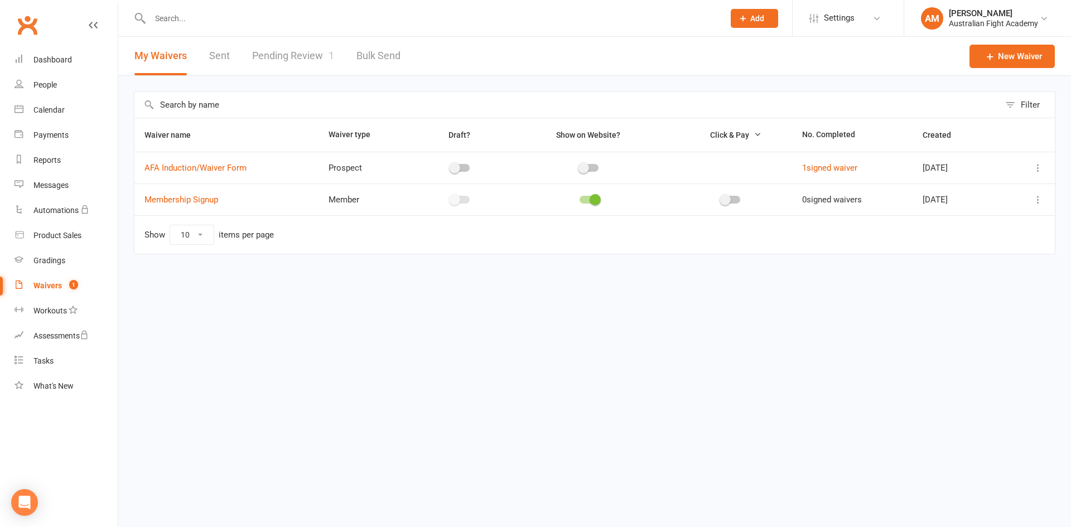
click at [590, 196] on span at bounding box center [595, 199] width 11 height 11
click at [580, 198] on input "checkbox" at bounding box center [580, 198] width 0 height 0
click at [449, 200] on span at bounding box center [454, 199] width 11 height 11
click at [451, 198] on input "checkbox" at bounding box center [451, 198] width 0 height 0
click at [455, 172] on div at bounding box center [460, 168] width 76 height 12
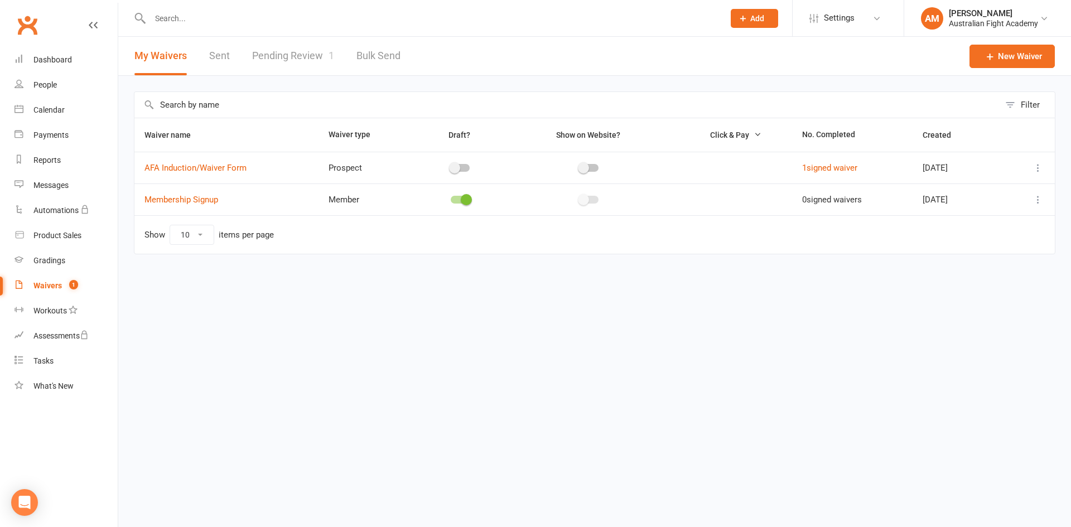
click at [454, 170] on span at bounding box center [454, 167] width 11 height 11
click at [451, 166] on input "checkbox" at bounding box center [451, 166] width 0 height 0
click at [239, 169] on link "AFA Induction/Waiver Form" at bounding box center [195, 168] width 102 height 10
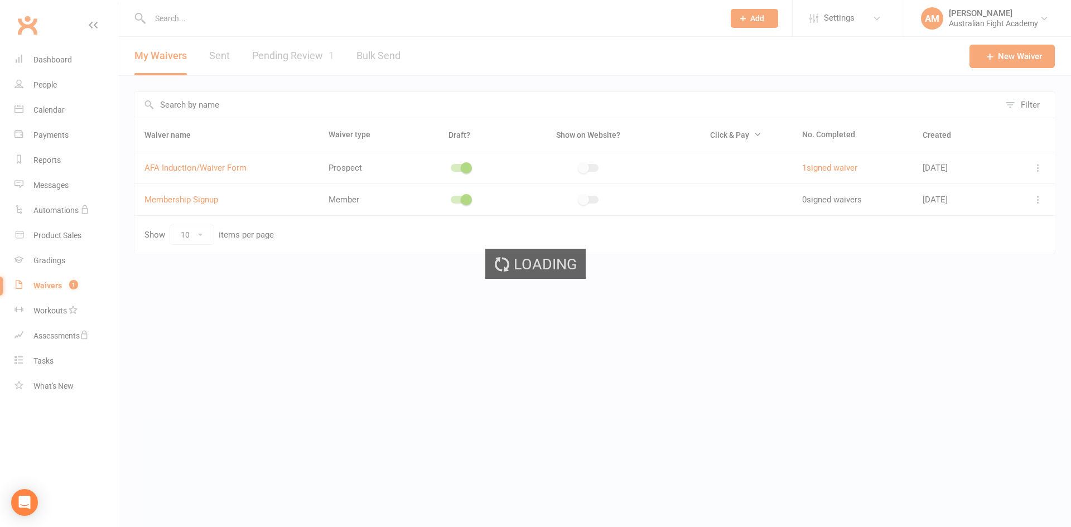
select select "applies_to_attending_signees"
select select "select"
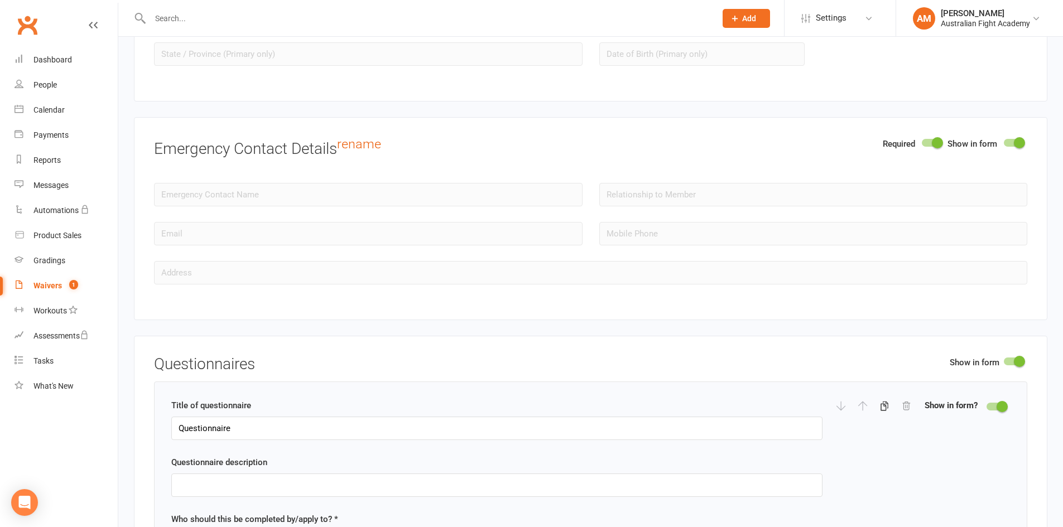
scroll to position [1172, 0]
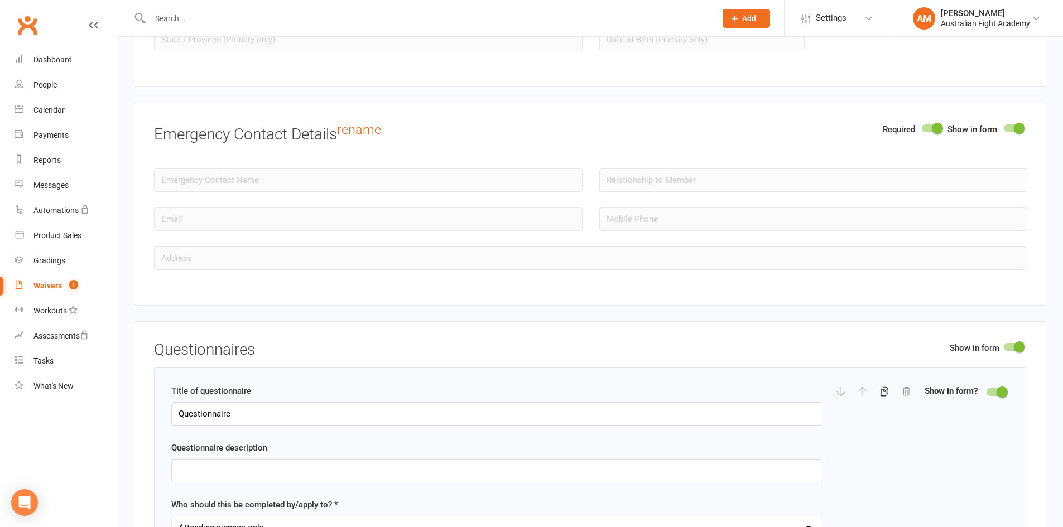
click at [1015, 125] on span at bounding box center [1019, 128] width 11 height 11
click at [1004, 127] on input "checkbox" at bounding box center [1004, 127] width 0 height 0
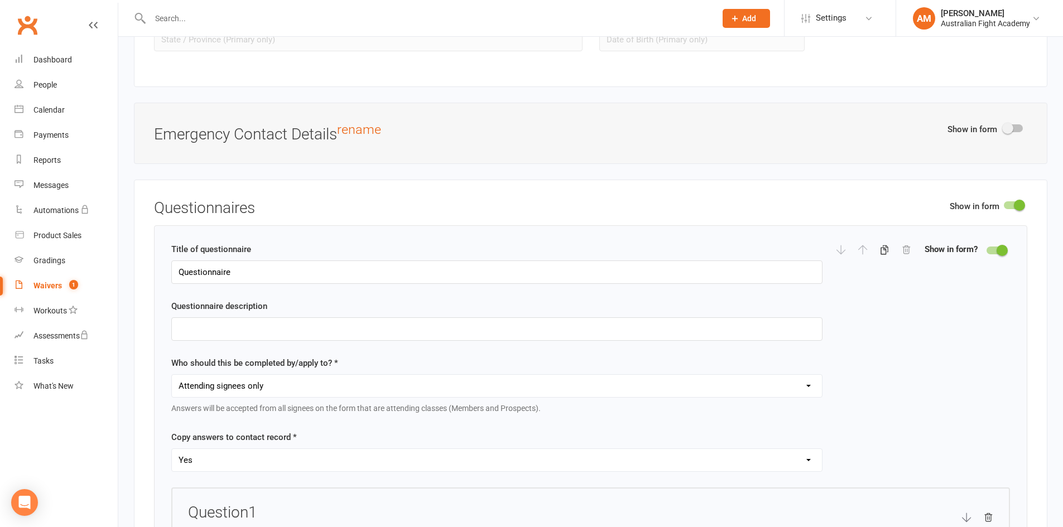
click at [1020, 130] on div at bounding box center [1013, 128] width 19 height 8
click at [1004, 127] on input "checkbox" at bounding box center [1004, 127] width 0 height 0
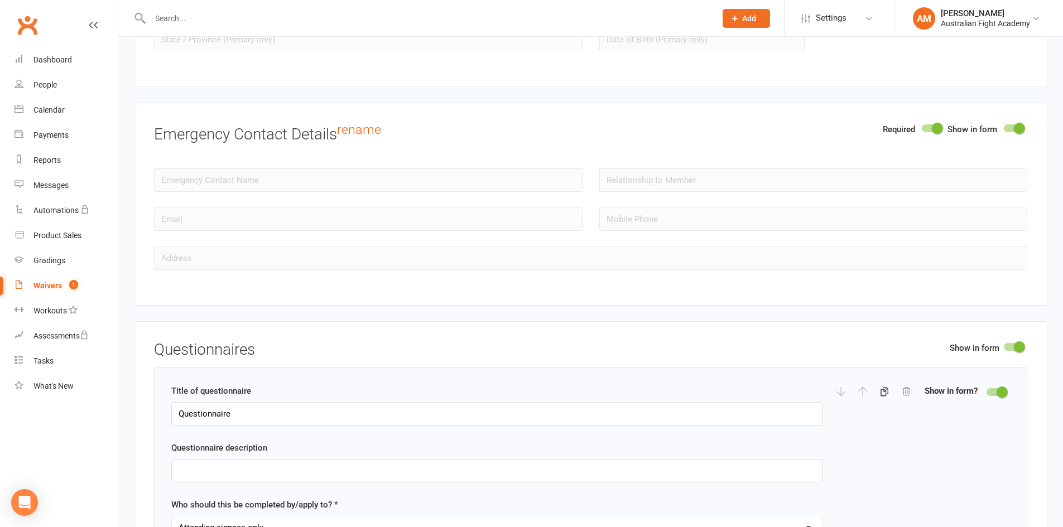
click at [931, 125] on div at bounding box center [931, 128] width 19 height 8
click at [922, 127] on input "checkbox" at bounding box center [922, 127] width 0 height 0
click at [933, 127] on div at bounding box center [931, 128] width 19 height 8
click at [922, 127] on input "checkbox" at bounding box center [922, 127] width 0 height 0
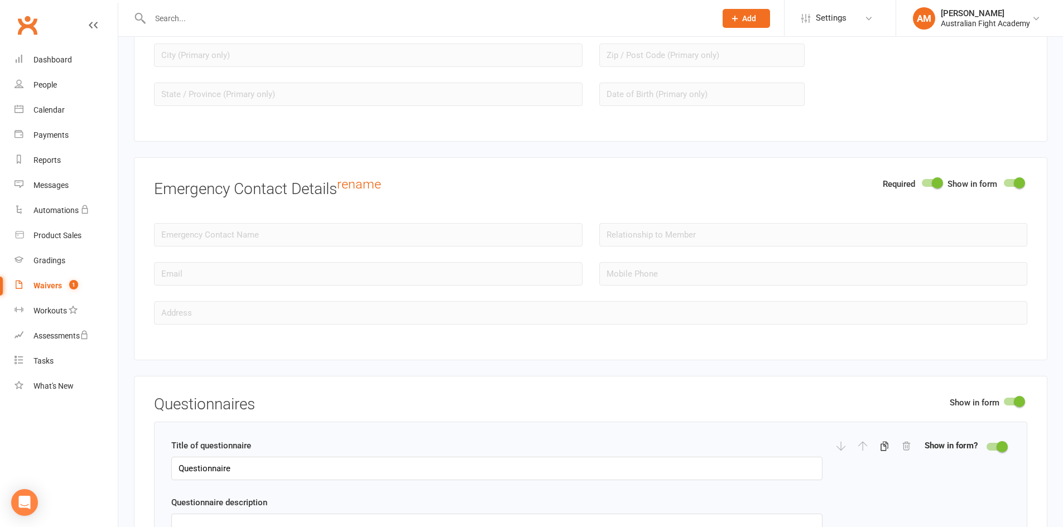
scroll to position [1116, 0]
click at [346, 328] on div "Required Show in form Emergency Contact Details rename" at bounding box center [590, 259] width 913 height 203
click at [749, 24] on button "Add" at bounding box center [745, 18] width 47 height 19
click at [753, 22] on span "Add" at bounding box center [749, 18] width 14 height 9
click at [829, 21] on span "Settings" at bounding box center [831, 18] width 31 height 25
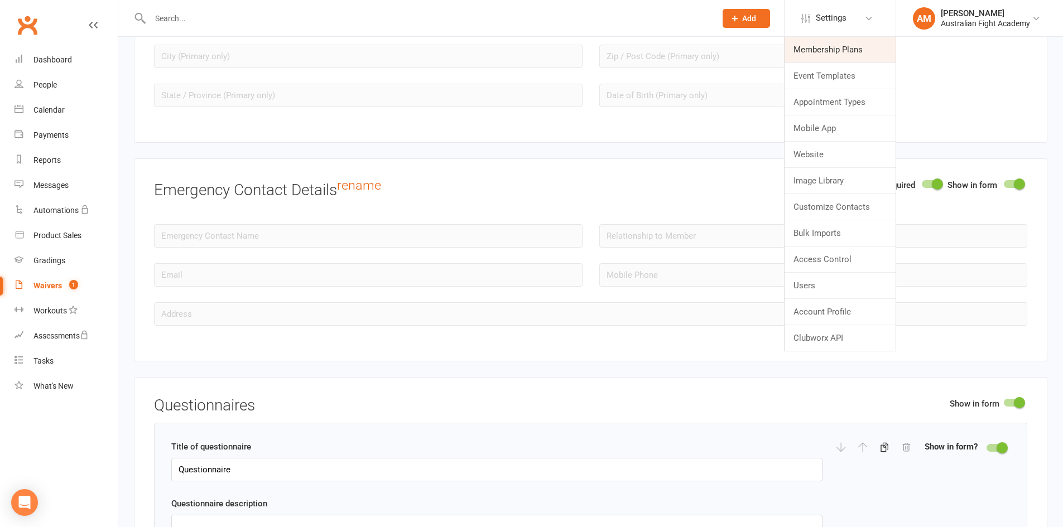
click at [831, 52] on link "Membership Plans" at bounding box center [839, 50] width 111 height 26
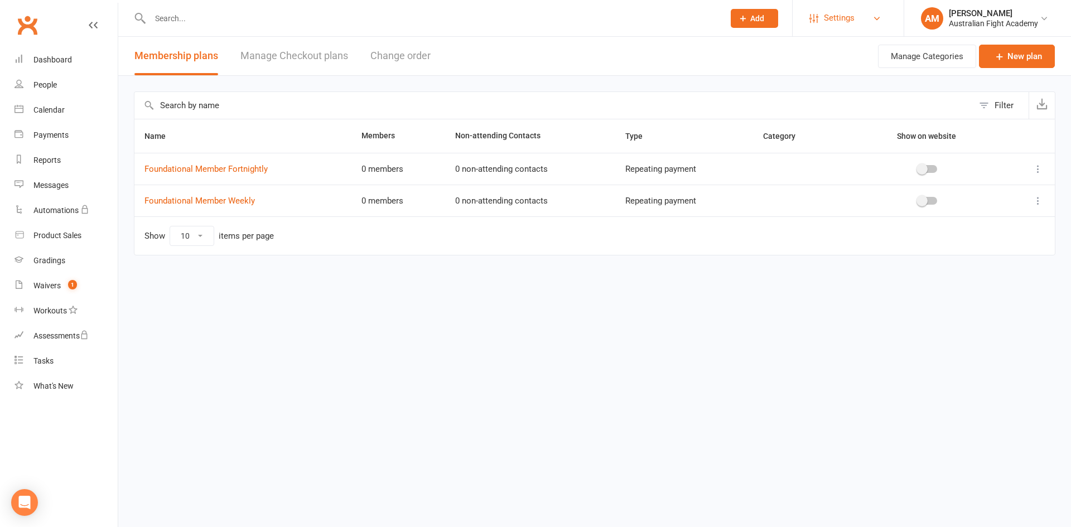
click at [854, 5] on li "Settings Membership Plans Event Templates Appointment Types Mobile App Website …" at bounding box center [848, 18] width 112 height 36
click at [855, 17] on link "Settings" at bounding box center [849, 18] width 78 height 25
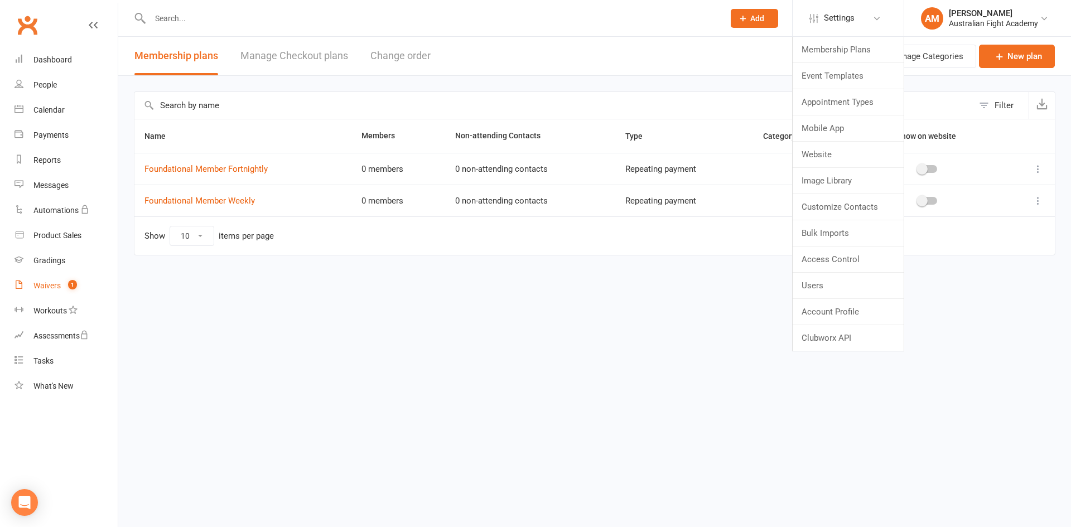
click at [63, 281] on link "Waivers 1" at bounding box center [66, 285] width 103 height 25
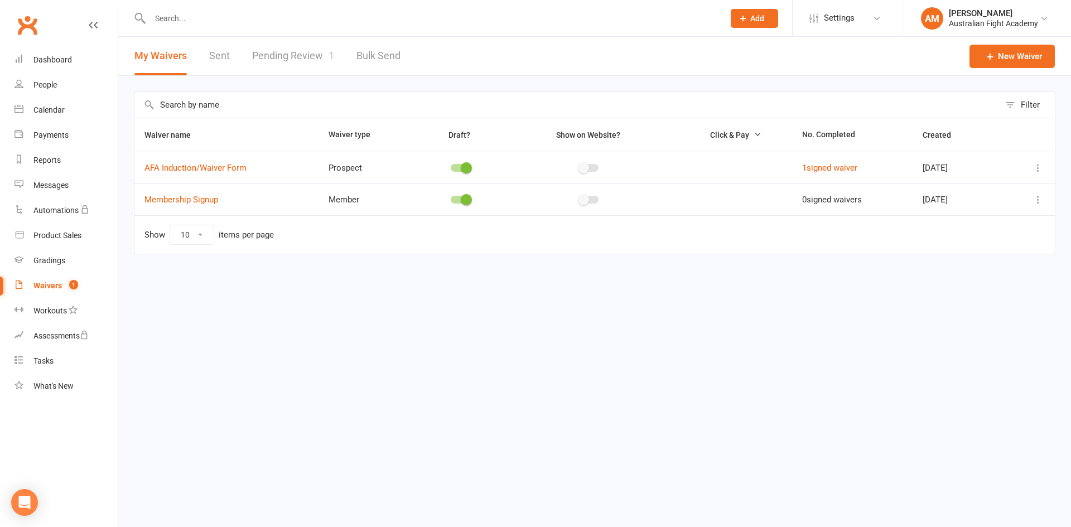
click at [461, 166] on span at bounding box center [466, 167] width 11 height 11
click at [451, 166] on input "checkbox" at bounding box center [451, 166] width 0 height 0
click at [459, 206] on td at bounding box center [460, 200] width 97 height 32
click at [465, 200] on span at bounding box center [466, 199] width 11 height 11
click at [451, 198] on input "checkbox" at bounding box center [451, 198] width 0 height 0
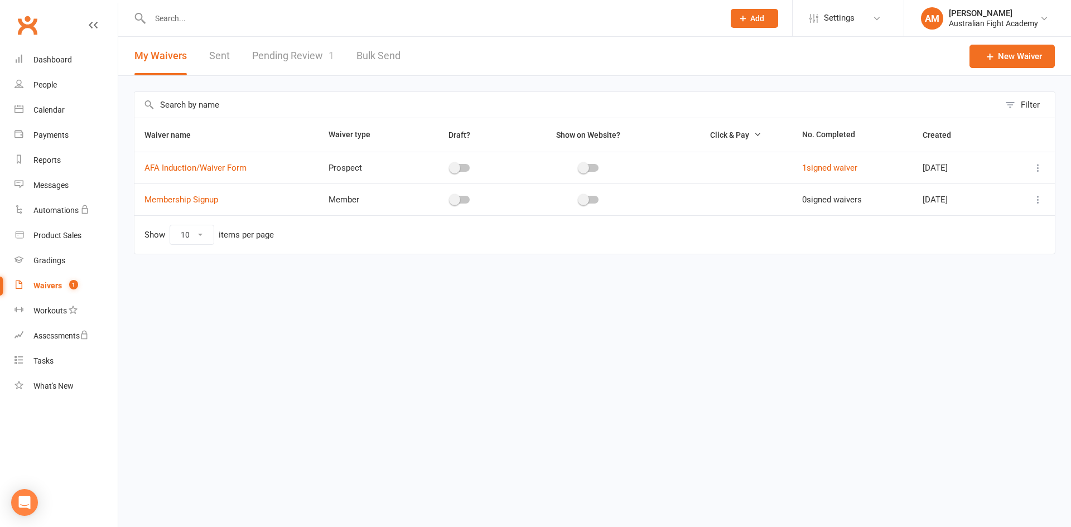
click at [1044, 170] on button at bounding box center [1038, 167] width 13 height 13
click at [801, 301] on html "Prospect Member Non-attending contact Class / event Appointment Grading event T…" at bounding box center [535, 150] width 1071 height 301
click at [1044, 17] on icon at bounding box center [1044, 18] width 9 height 9
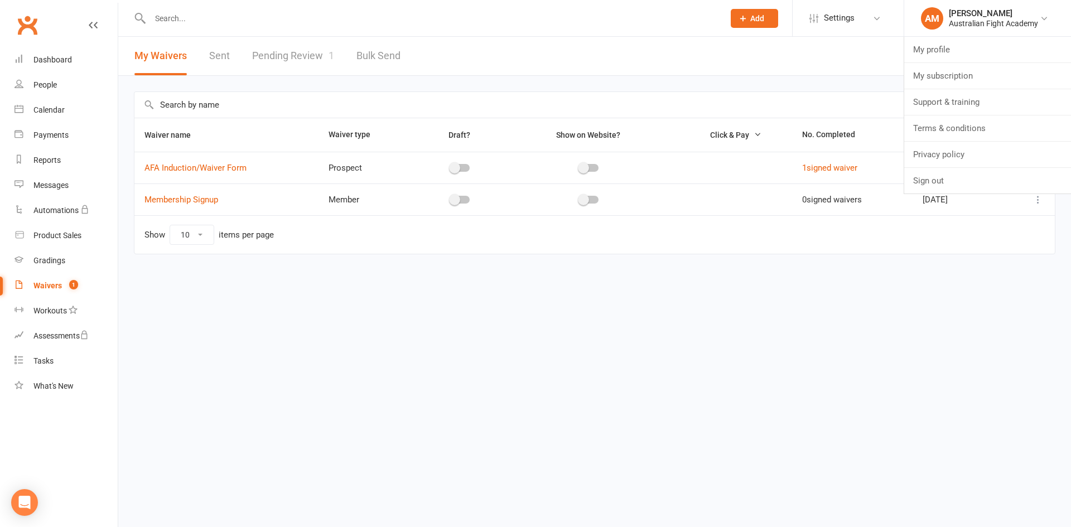
click at [732, 301] on html "Prospect Member Non-attending contact Class / event Appointment Grading event T…" at bounding box center [535, 150] width 1071 height 301
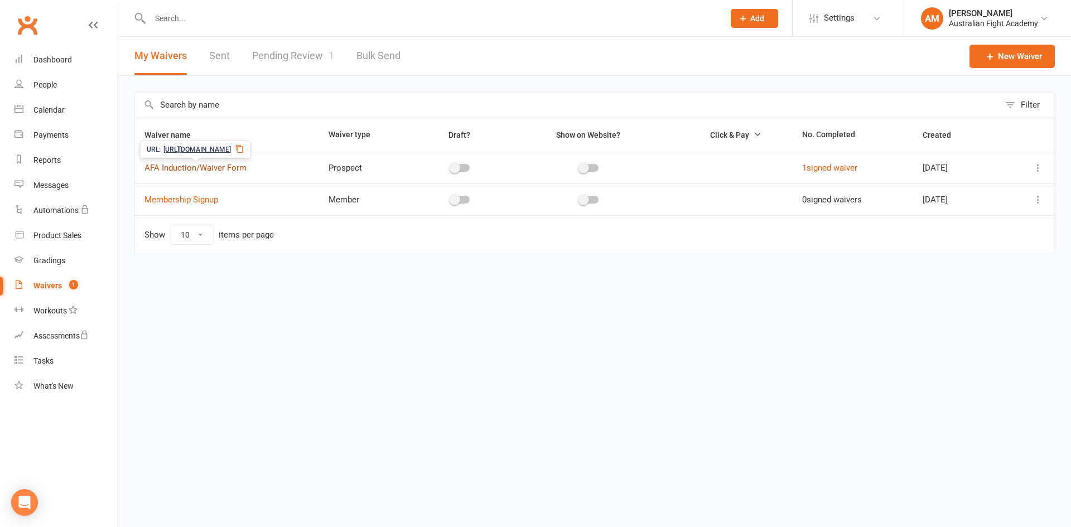
click at [223, 171] on link "AFA Induction/Waiver Form" at bounding box center [195, 168] width 102 height 10
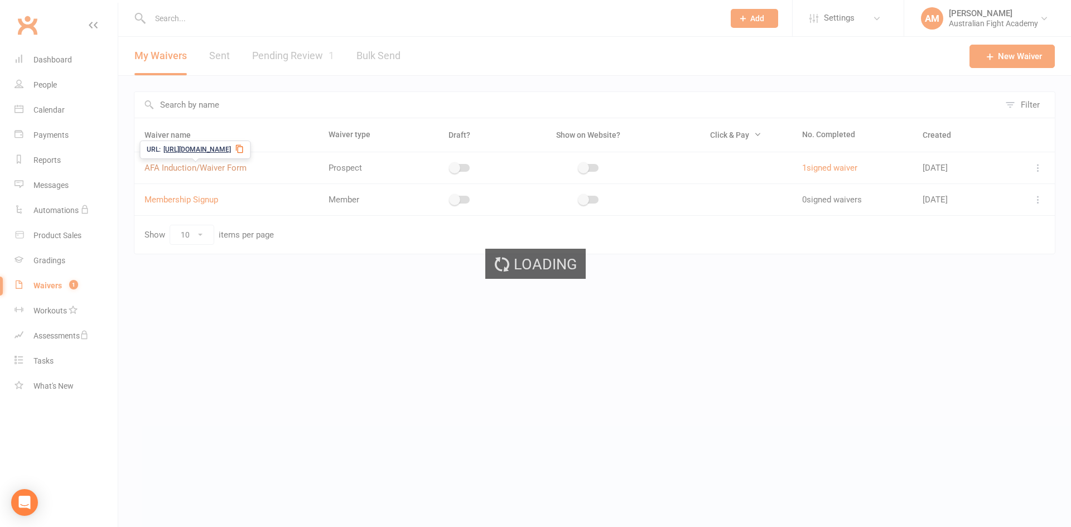
select select "applies_to_attending_signees"
select select "select"
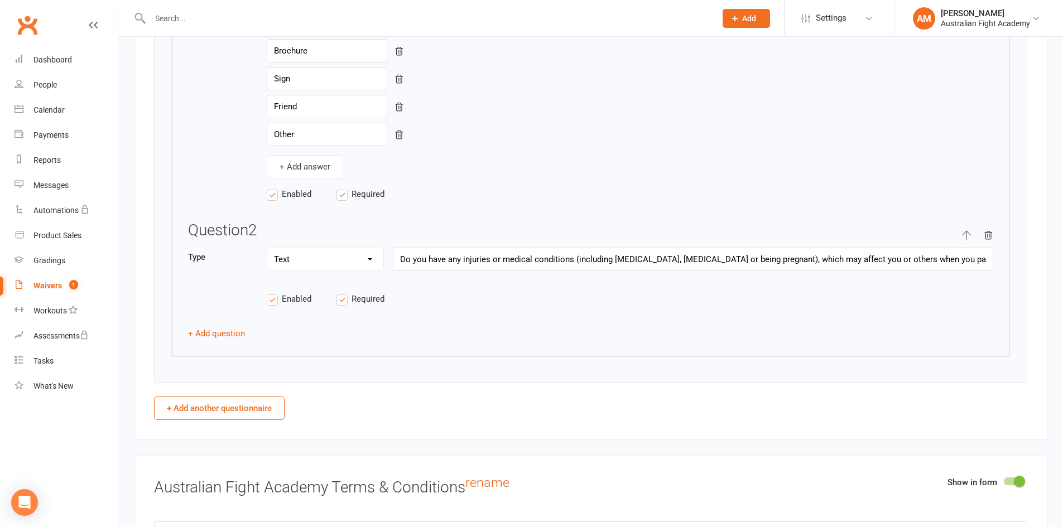
scroll to position [1897, 0]
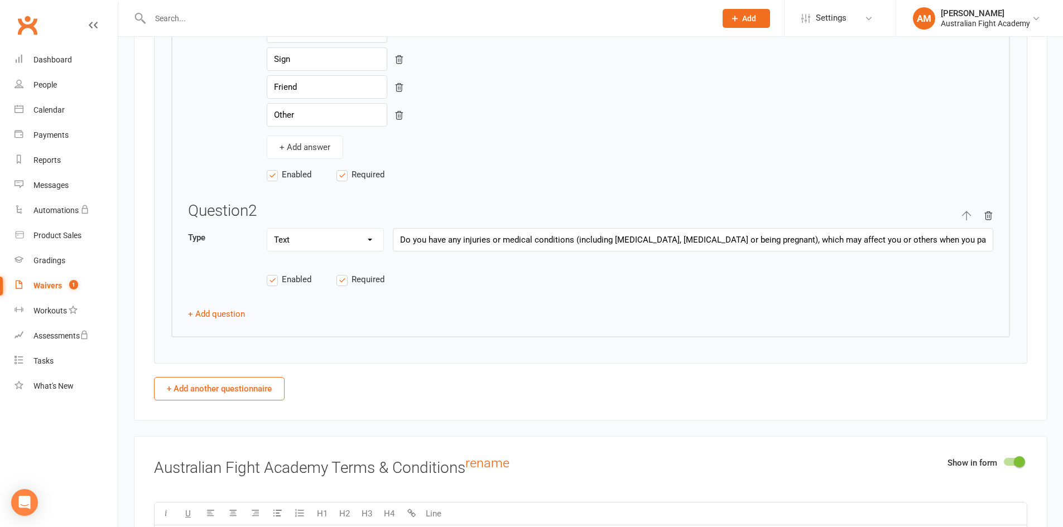
click at [241, 391] on button "+ Add another questionnaire" at bounding box center [219, 388] width 131 height 23
select select "do_not_copy_answers"
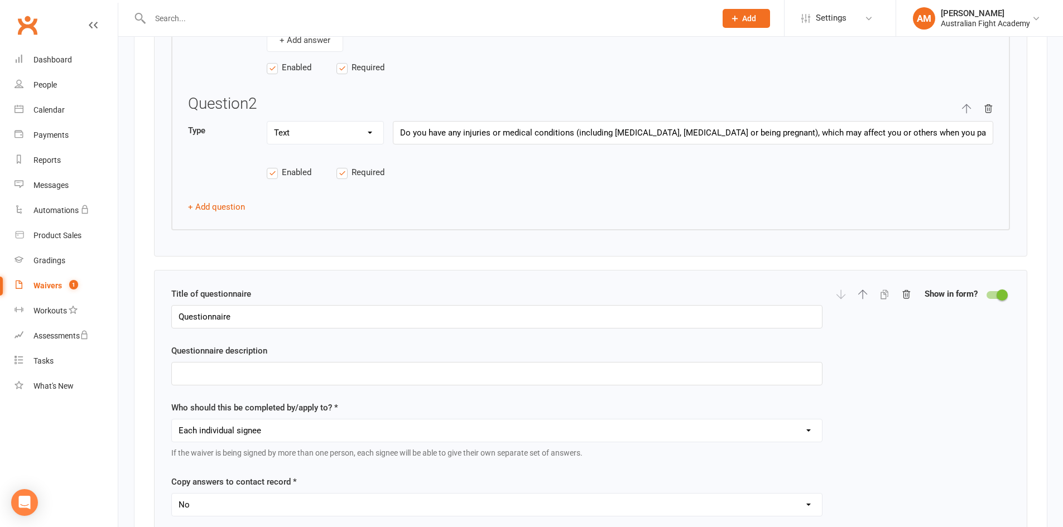
scroll to position [2008, 0]
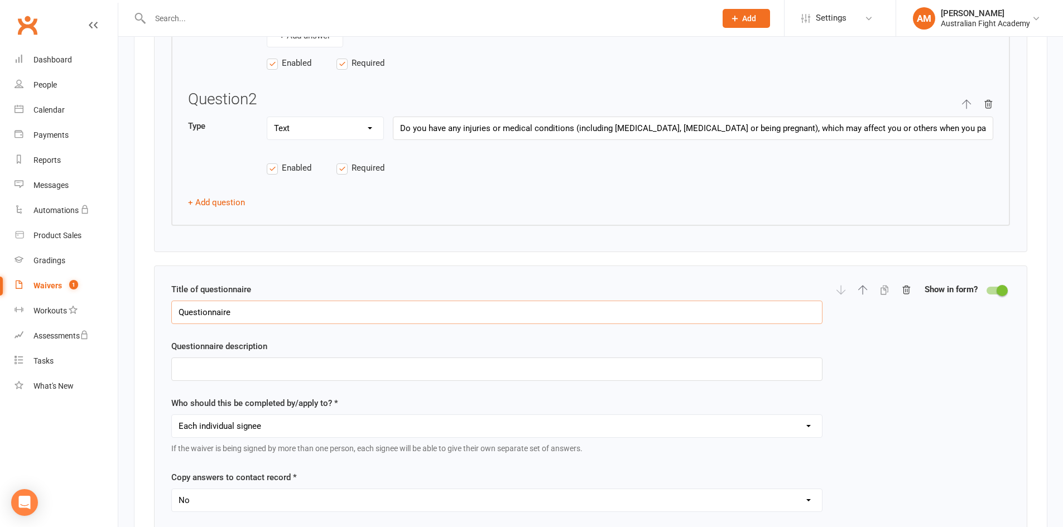
drag, startPoint x: 284, startPoint y: 307, endPoint x: 146, endPoint y: 310, distance: 137.8
click at [138, 313] on div "Show in form Questionnaires Title of questionnaire Questionnaire Questionnaire …" at bounding box center [590, 124] width 913 height 1279
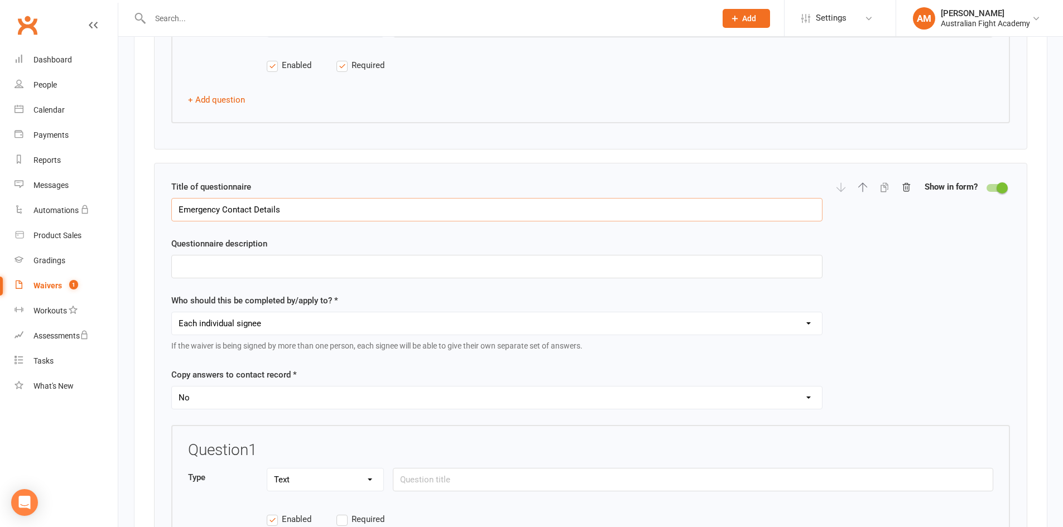
scroll to position [2120, 0]
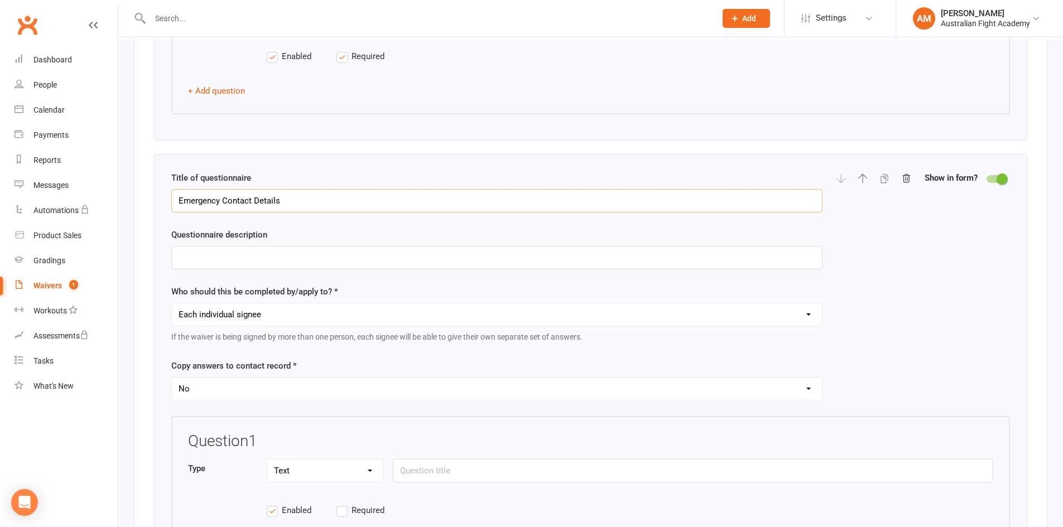
type input "Emergency Contact Details"
click at [289, 316] on select "Each individual signee Primary signee only Dependent signees only Attending sig…" at bounding box center [497, 314] width 650 height 22
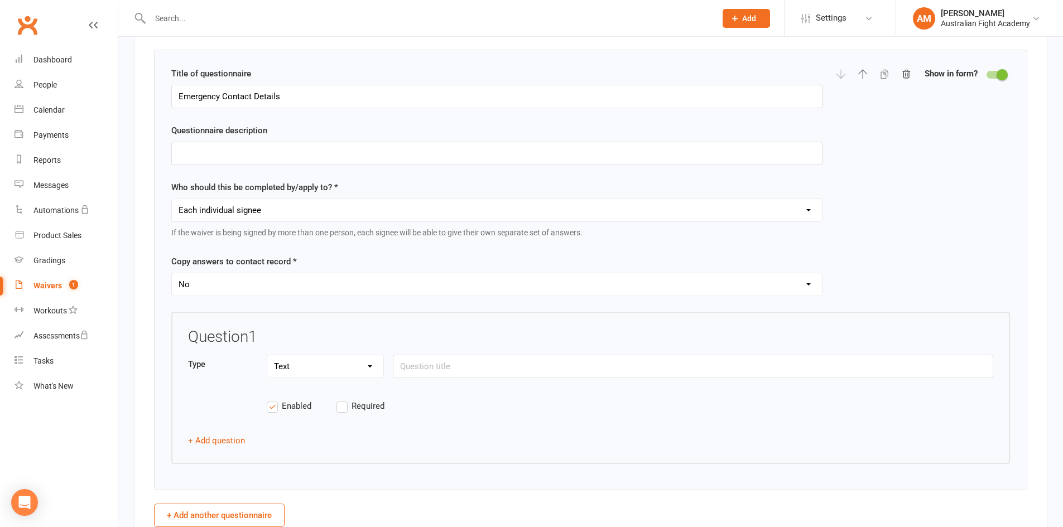
scroll to position [2232, 0]
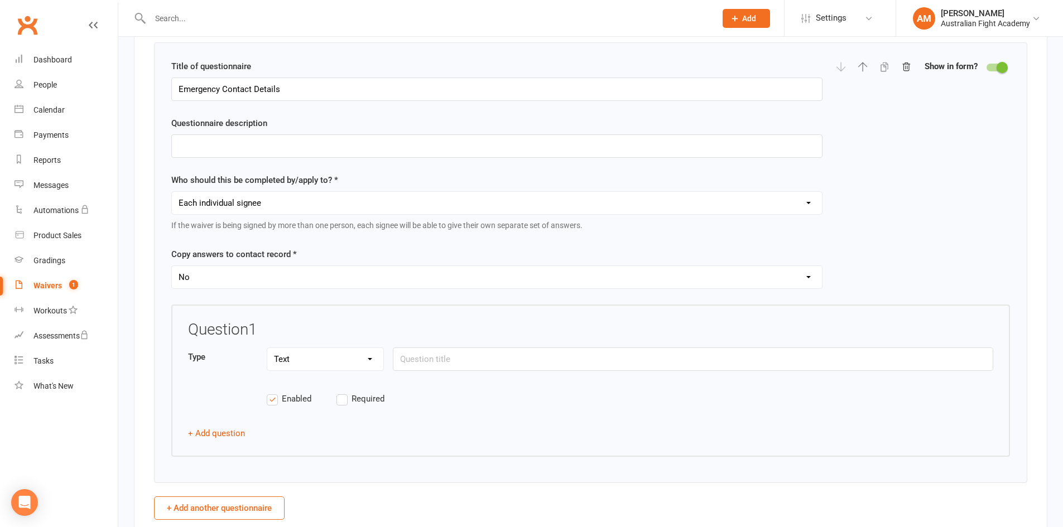
click at [305, 206] on select "Each individual signee Primary signee only Dependent signees only Attending sig…" at bounding box center [497, 203] width 650 height 22
select select "applies_to_attending_signees"
click at [172, 192] on select "Each individual signee Primary signee only Dependent signees only Attending sig…" at bounding box center [497, 203] width 650 height 22
click at [245, 277] on select "Yes No" at bounding box center [497, 277] width 650 height 22
select select "copy_answers_for_all_signees"
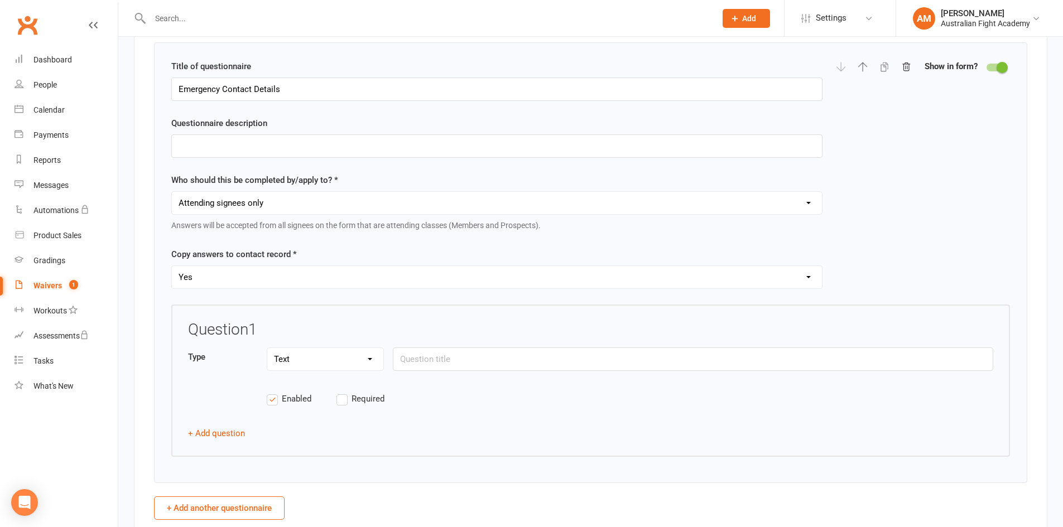
click at [172, 266] on select "Yes No" at bounding box center [497, 277] width 650 height 22
click at [337, 357] on select "Text Select Checkbox" at bounding box center [325, 359] width 116 height 22
click at [337, 358] on select "Text Select Checkbox" at bounding box center [325, 359] width 116 height 22
click at [353, 321] on div "Question 1" at bounding box center [590, 334] width 805 height 26
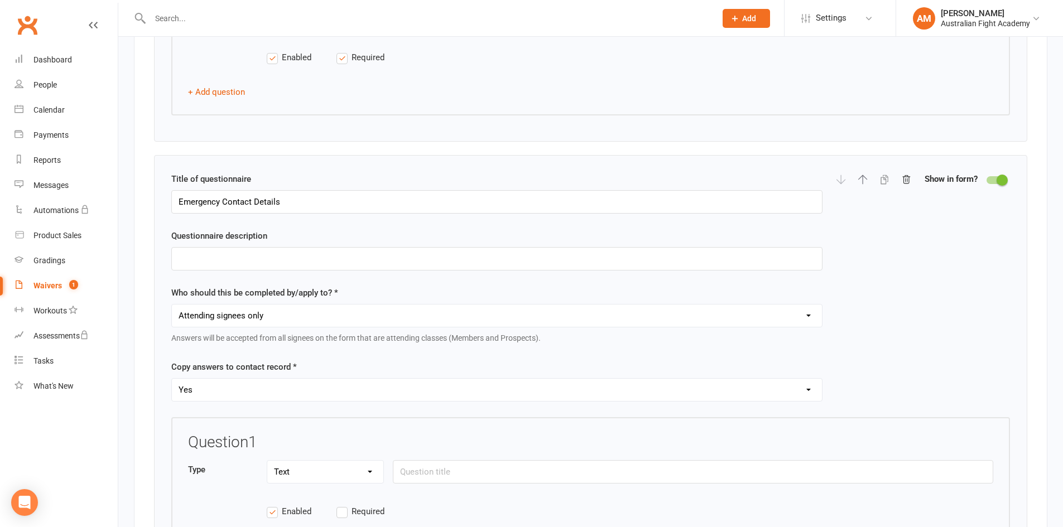
scroll to position [2176, 0]
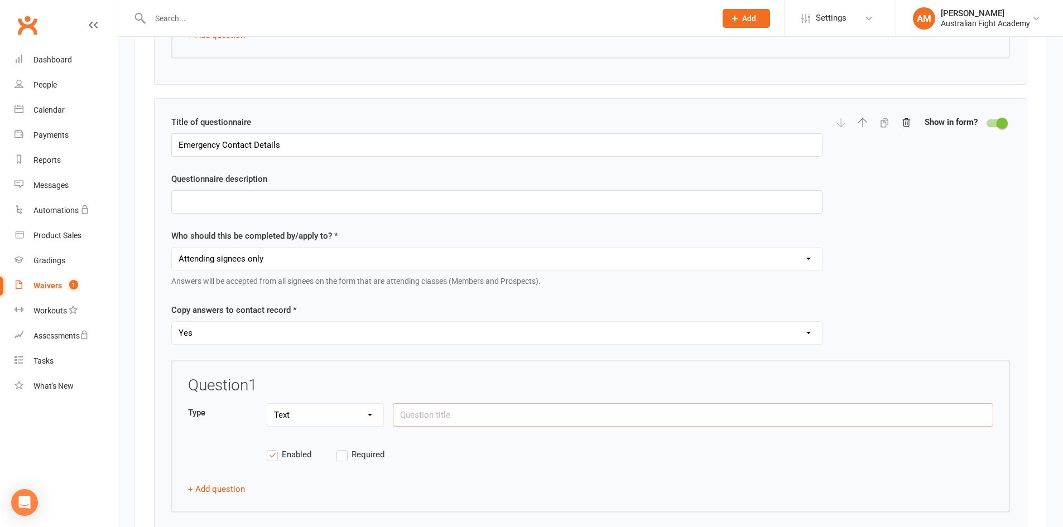
click at [455, 415] on input "text" at bounding box center [693, 414] width 600 height 23
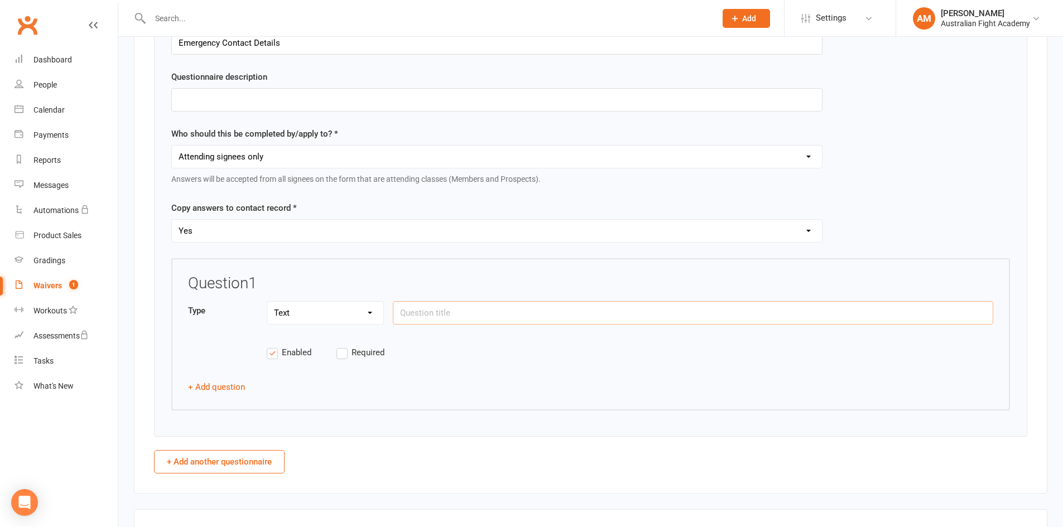
scroll to position [2287, 0]
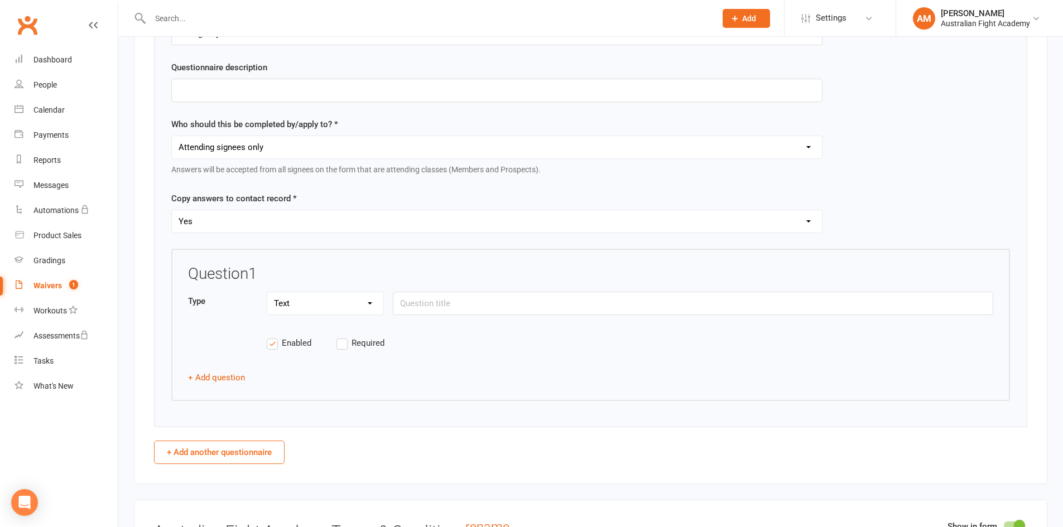
click at [346, 348] on label "Required" at bounding box center [371, 342] width 70 height 13
click at [346, 336] on input "Required" at bounding box center [371, 336] width 70 height 0
click at [460, 306] on input "text" at bounding box center [693, 303] width 600 height 23
type input "Emergency Contact Name"
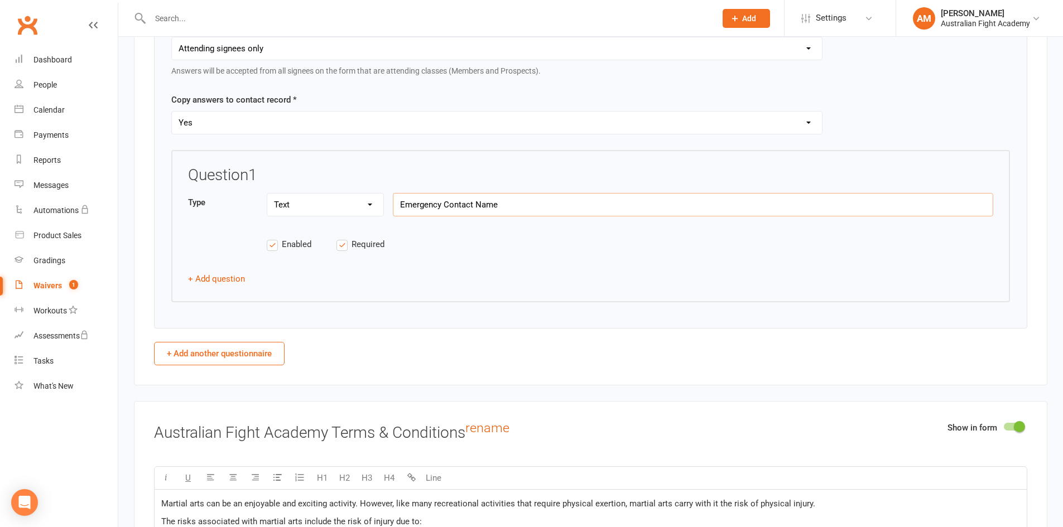
scroll to position [2399, 0]
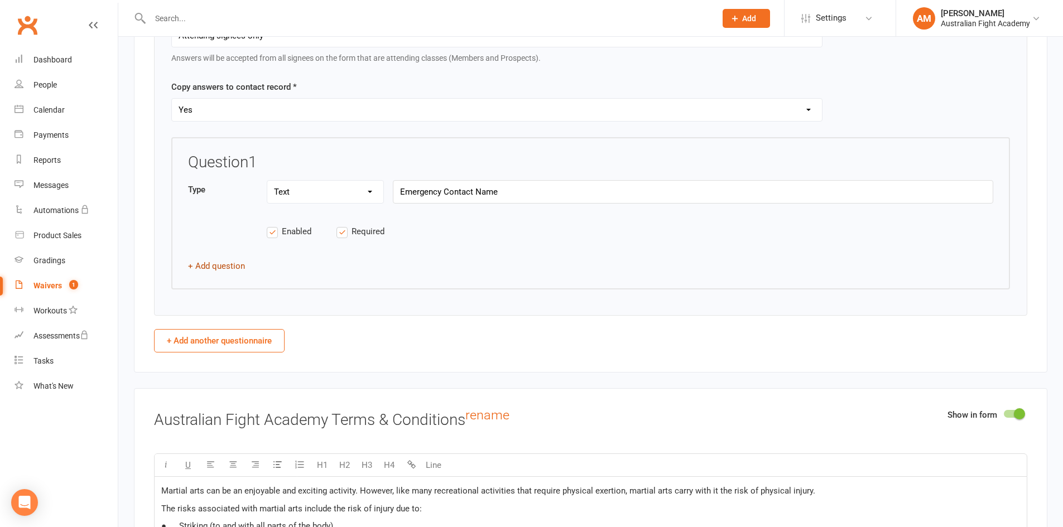
click at [234, 264] on button "+ Add question" at bounding box center [216, 265] width 57 height 13
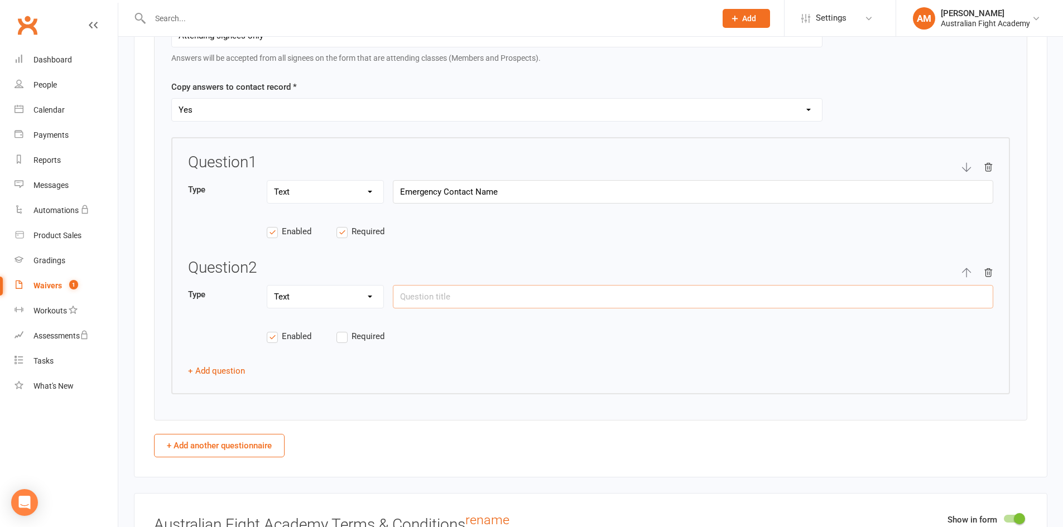
click at [461, 296] on input "text" at bounding box center [693, 296] width 600 height 23
type input "C"
type input "E"
type input "Phone Number"
click at [348, 338] on label "Required" at bounding box center [371, 336] width 70 height 13
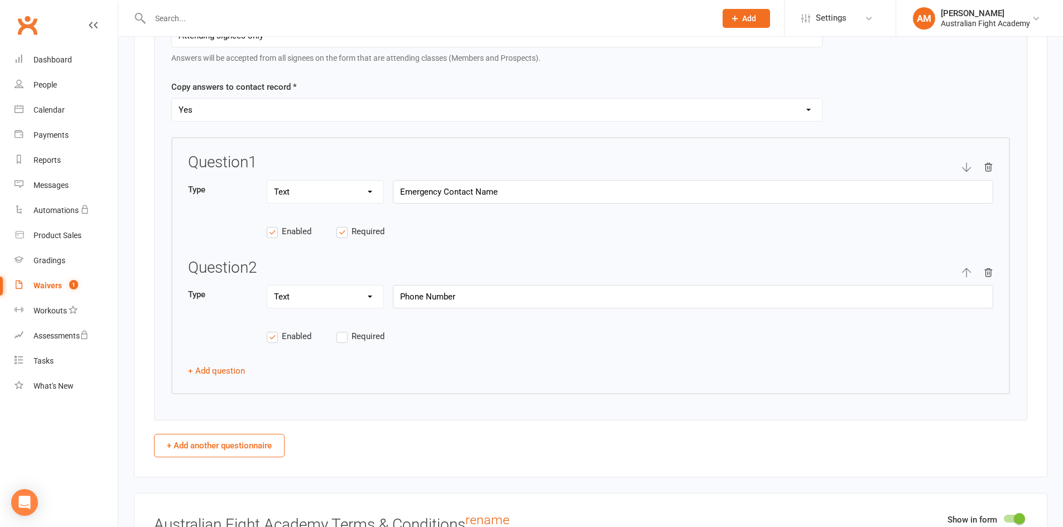
click at [348, 330] on input "Required" at bounding box center [371, 330] width 70 height 0
click at [239, 372] on button "+ Add question" at bounding box center [216, 370] width 57 height 13
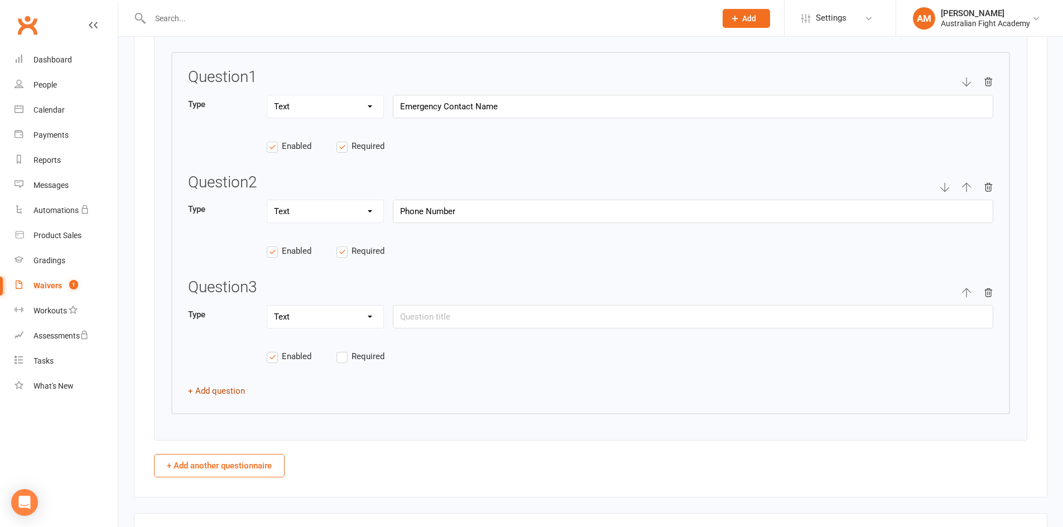
scroll to position [2511, 0]
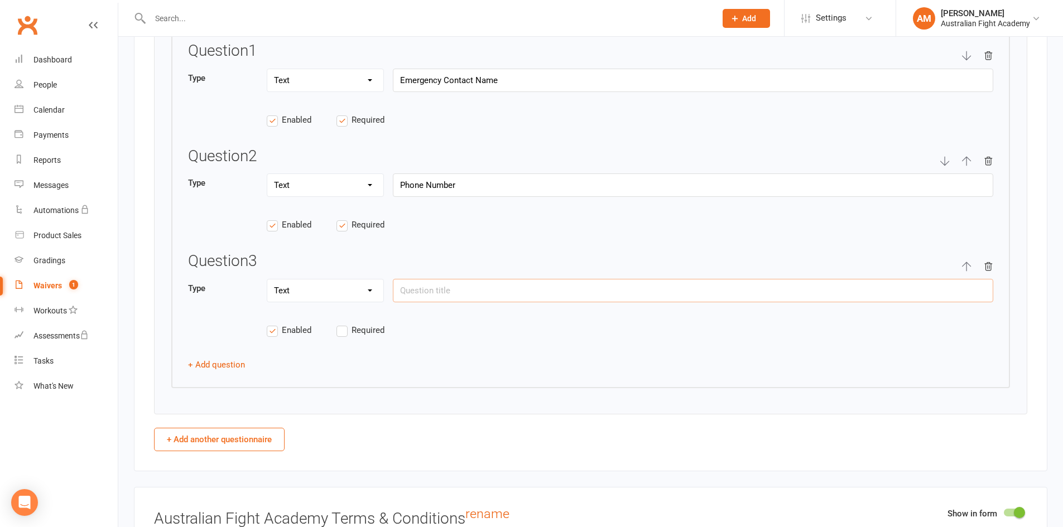
click at [460, 291] on input "text" at bounding box center [693, 290] width 600 height 23
click at [344, 328] on label "Required" at bounding box center [371, 330] width 70 height 13
click at [344, 324] on input "Required" at bounding box center [371, 324] width 70 height 0
click at [435, 286] on input "text" at bounding box center [693, 290] width 600 height 23
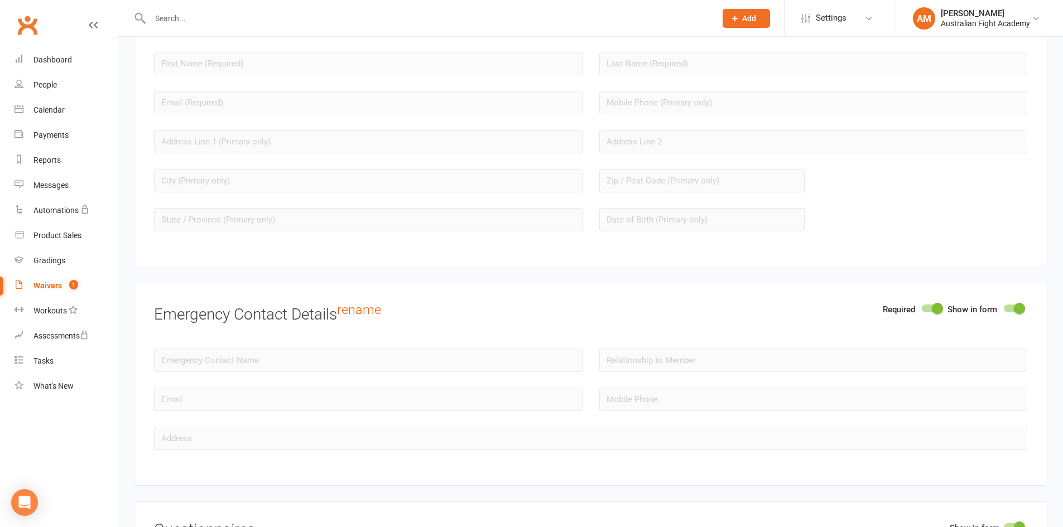
scroll to position [1060, 0]
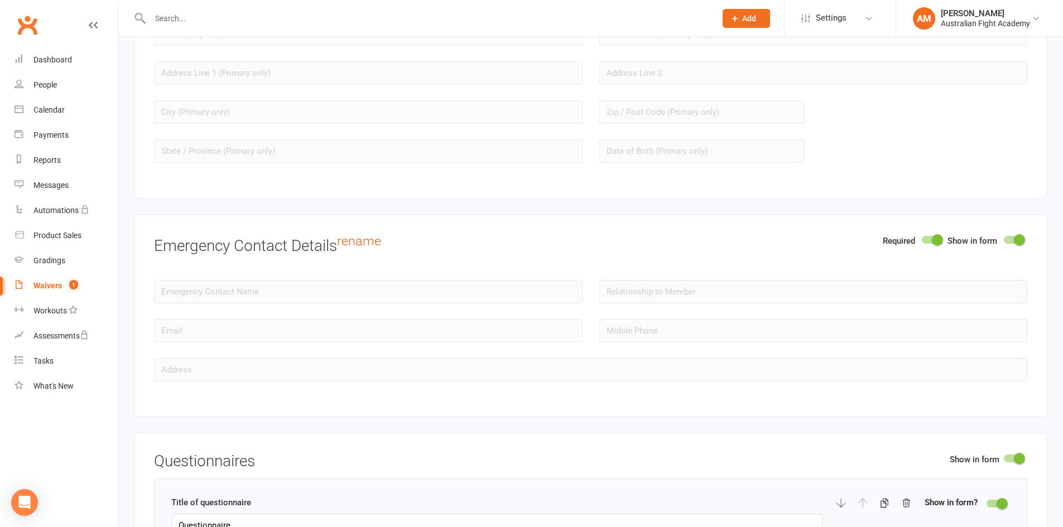
type input "Relationship To Member"
click at [934, 238] on span at bounding box center [937, 239] width 11 height 11
click at [922, 238] on input "checkbox" at bounding box center [922, 238] width 0 height 0
click at [1013, 240] on div at bounding box center [1013, 240] width 19 height 8
click at [1004, 238] on input "checkbox" at bounding box center [1004, 238] width 0 height 0
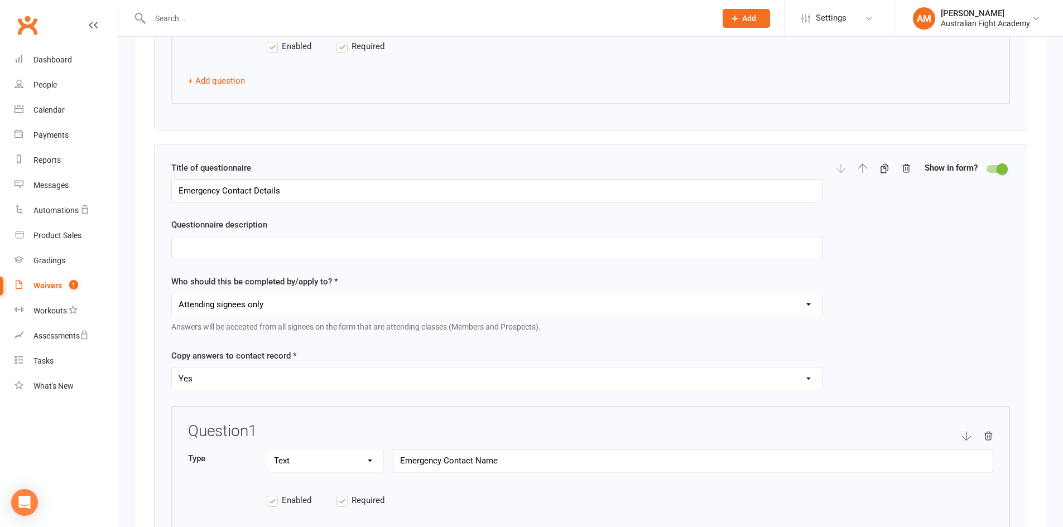
scroll to position [2008, 0]
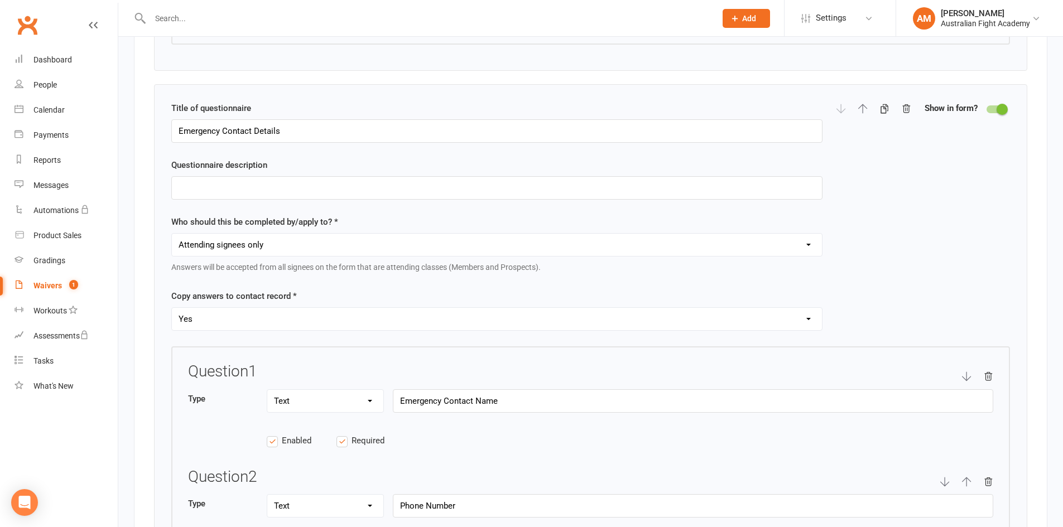
scroll to position [2206, 0]
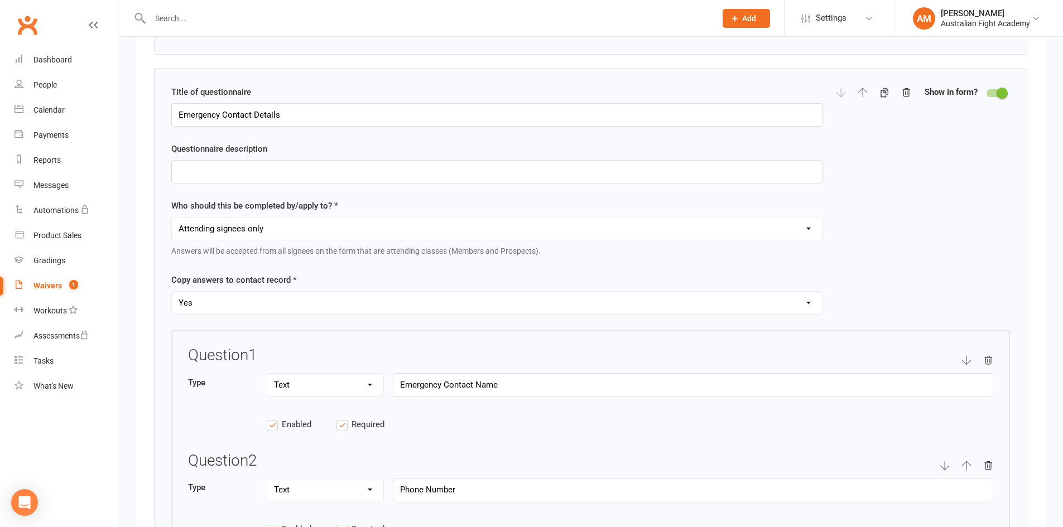
click at [330, 230] on select "Each individual signee Primary signee only Dependent signees only Attending sig…" at bounding box center [497, 229] width 650 height 22
click at [172, 218] on select "Each individual signee Primary signee only Dependent signees only Attending sig…" at bounding box center [497, 229] width 650 height 22
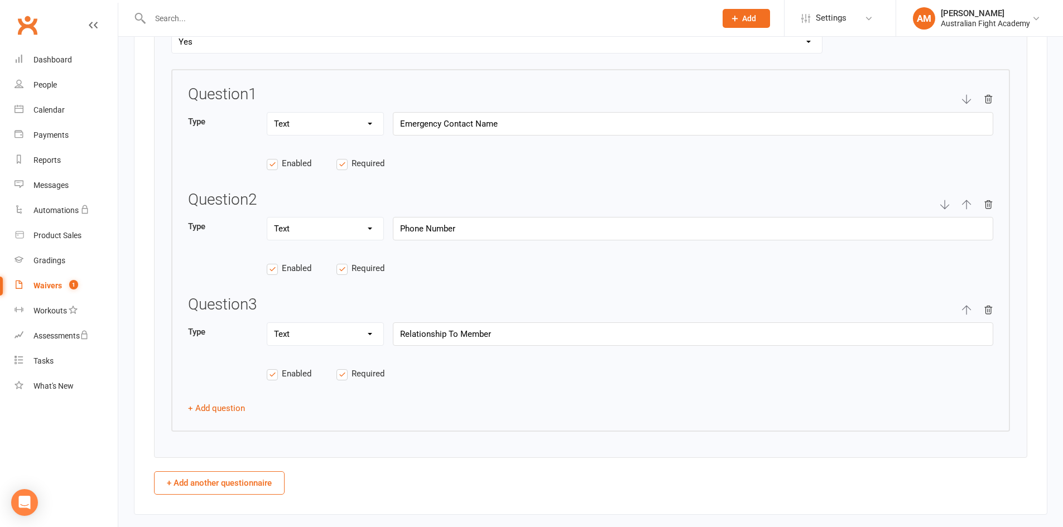
scroll to position [2485, 0]
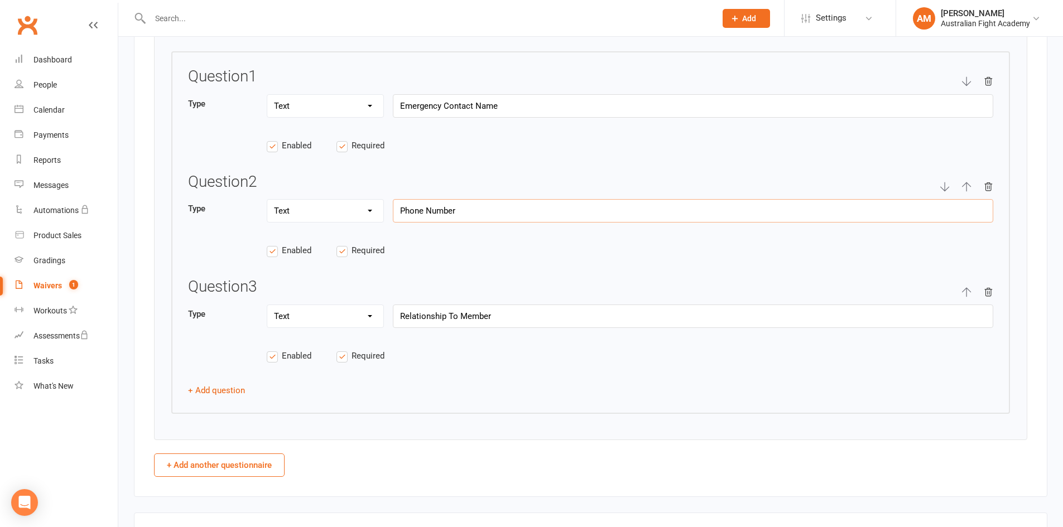
drag, startPoint x: 478, startPoint y: 206, endPoint x: 354, endPoint y: 204, distance: 123.3
click at [354, 204] on div "Type Text Select Checkbox Phone Number" at bounding box center [590, 217] width 805 height 36
type input "Relationship To Member"
drag, startPoint x: 508, startPoint y: 316, endPoint x: 305, endPoint y: 319, distance: 202.5
click at [305, 319] on div "Type Text Select Checkbox Relationship To Member" at bounding box center [590, 323] width 805 height 36
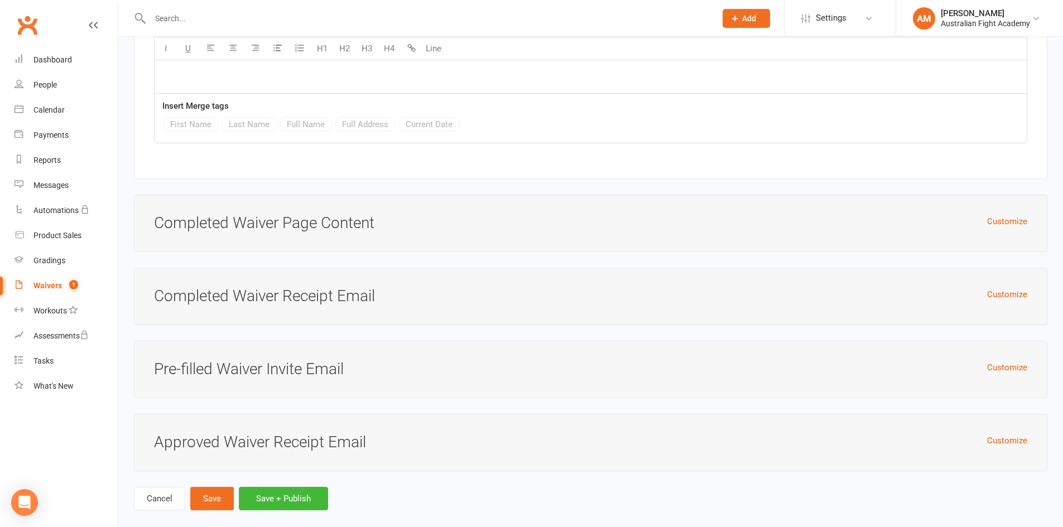
scroll to position [5364, 0]
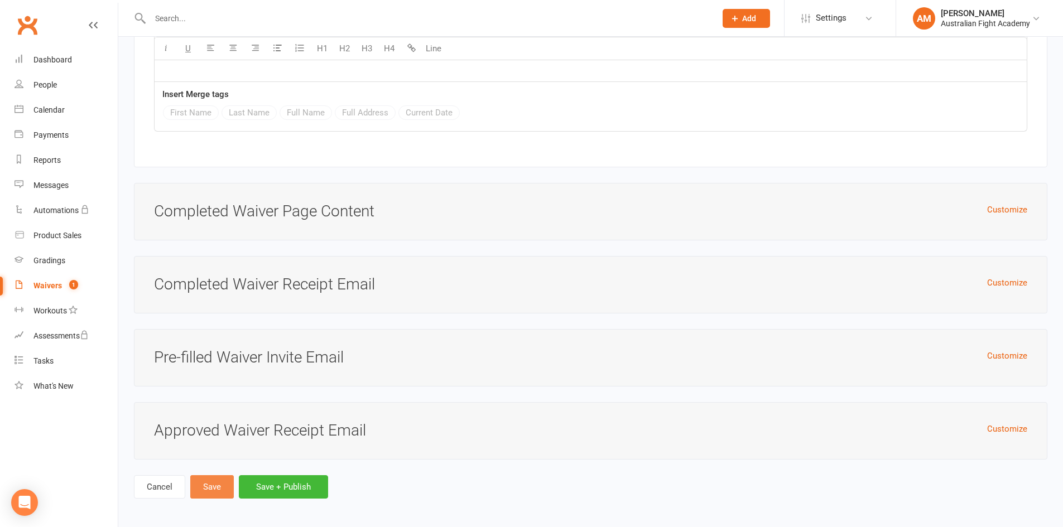
type input "Phone Number"
click at [211, 487] on button "Save" at bounding box center [212, 486] width 44 height 23
